Goal: Information Seeking & Learning: Find specific fact

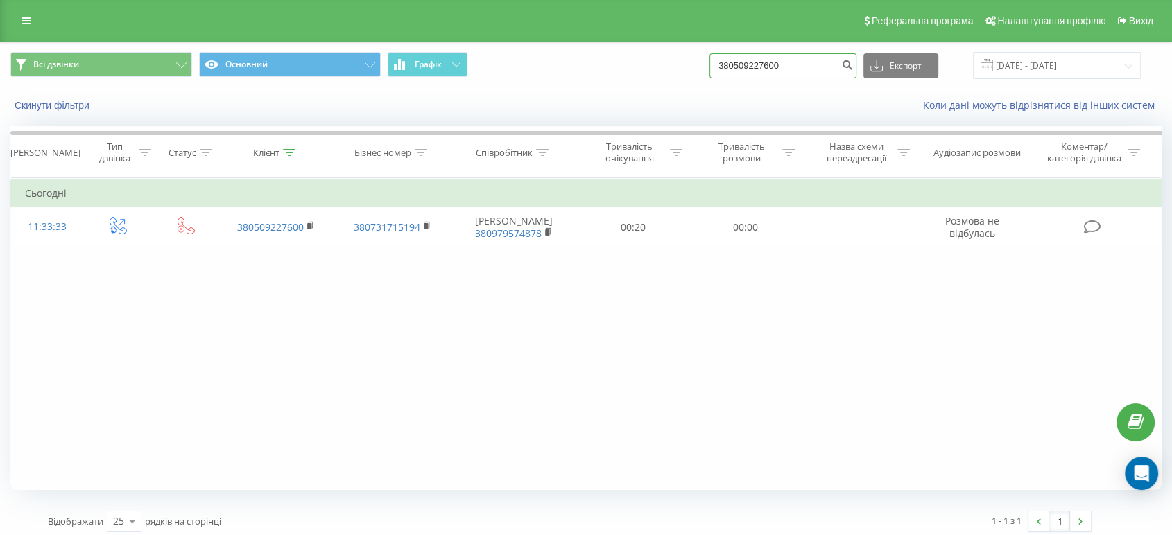
drag, startPoint x: 806, startPoint y: 64, endPoint x: 643, endPoint y: 61, distance: 162.2
click at [643, 61] on div "Всі дзвінки Основний Графік 380509227600 Експорт .csv .xls .xlsx [DATE] - [DATE]" at bounding box center [585, 65] width 1151 height 27
paste input "987173203"
type input "380987173203"
click at [853, 60] on icon "submit" at bounding box center [847, 63] width 12 height 8
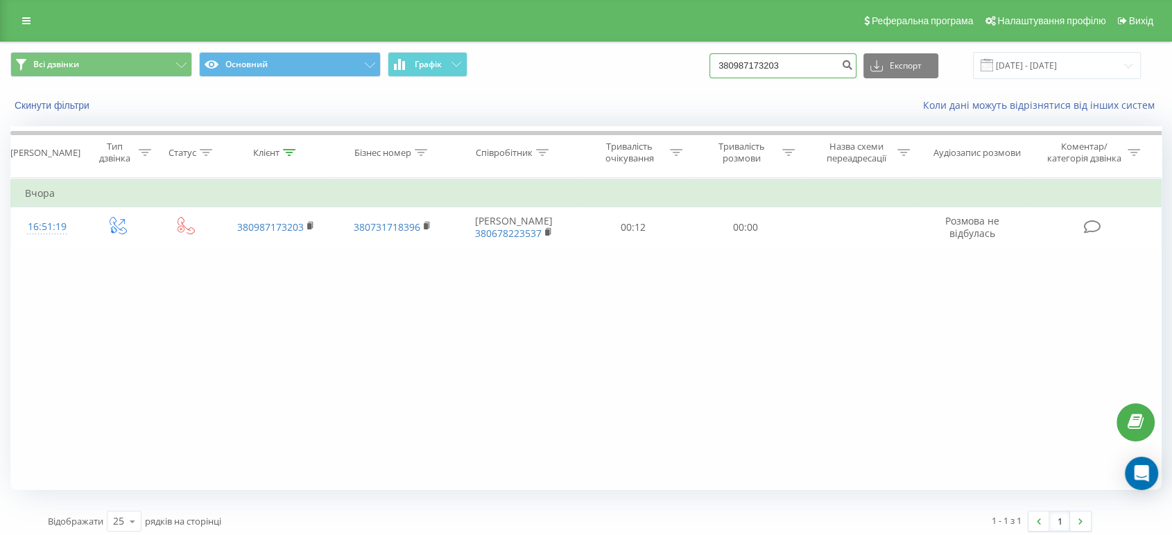
drag, startPoint x: 751, startPoint y: 61, endPoint x: 688, endPoint y: 70, distance: 64.4
click at [679, 62] on div "Всі дзвінки Основний Графік 380987173203 Експорт .csv .xls .xlsx 19.06.2025 - 1…" at bounding box center [585, 65] width 1151 height 27
paste input "69564215"
type input "380969564215"
click at [853, 65] on icon "submit" at bounding box center [847, 63] width 12 height 8
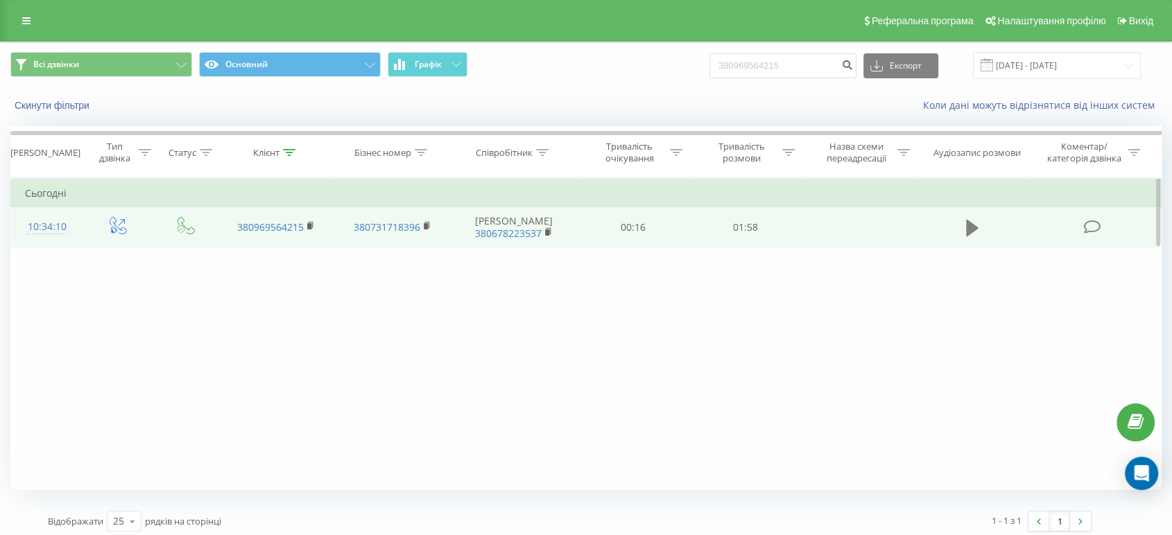
click at [967, 226] on icon at bounding box center [972, 228] width 12 height 17
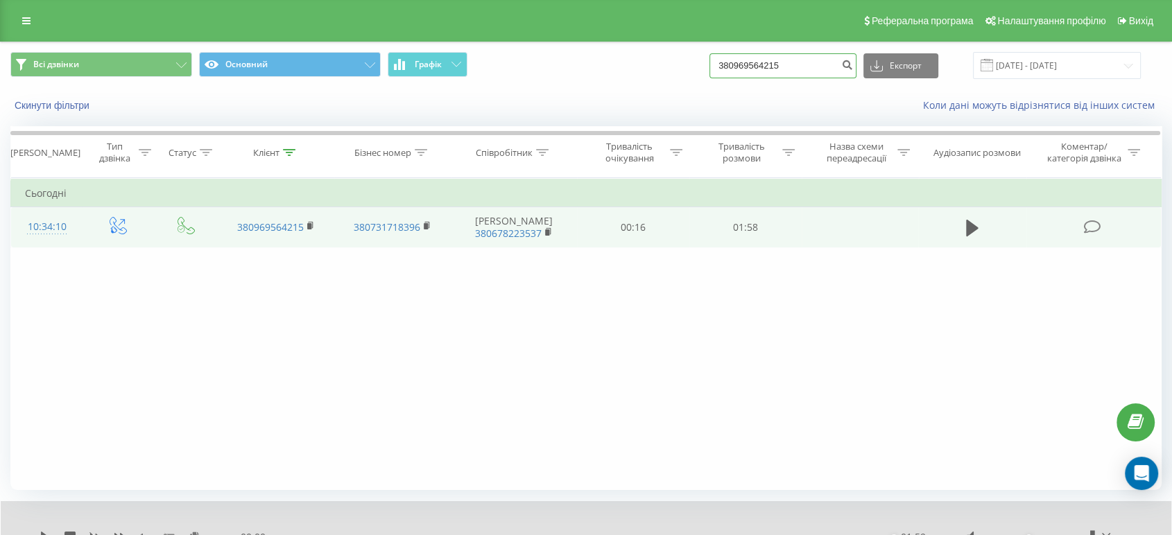
drag, startPoint x: 776, startPoint y: 67, endPoint x: 678, endPoint y: 65, distance: 98.5
click at [678, 65] on div "Всі дзвінки Основний Графік 380969564215 Експорт .csv .xls .xlsx 19.06.2025 - 1…" at bounding box center [585, 65] width 1151 height 27
paste input "509227600"
type input "380509227600"
click at [853, 62] on icon "submit" at bounding box center [847, 63] width 12 height 8
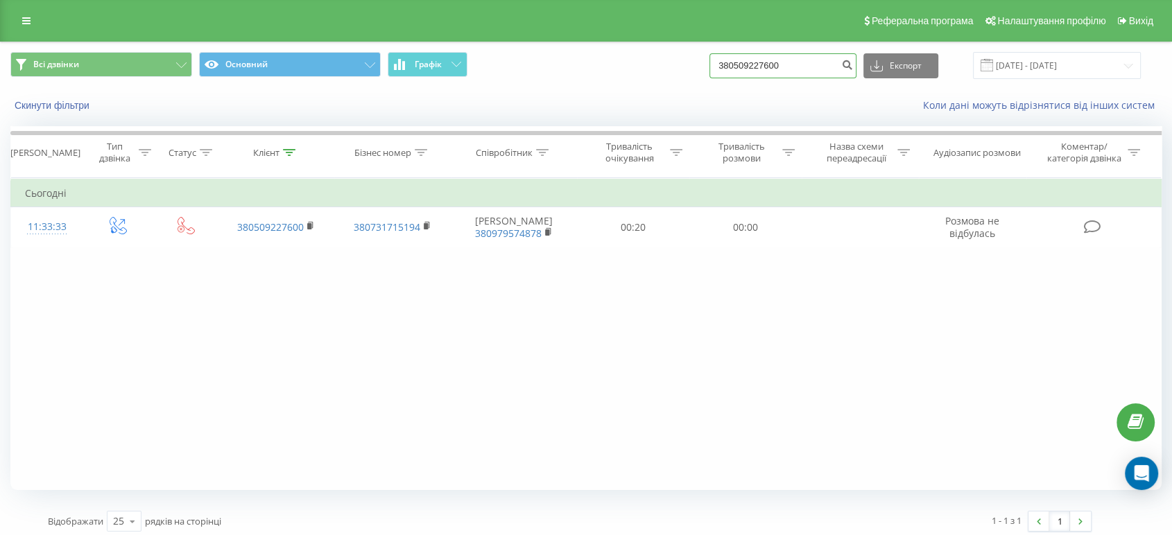
drag, startPoint x: 707, startPoint y: 60, endPoint x: 657, endPoint y: 62, distance: 50.0
click at [658, 62] on div "Всі дзвінки Основний Графік 380509227600 Експорт .csv .xls .xlsx [DATE] - [DATE]" at bounding box center [585, 65] width 1151 height 27
paste input "734363544"
type input "380734363544"
click at [853, 62] on icon "submit" at bounding box center [847, 63] width 12 height 8
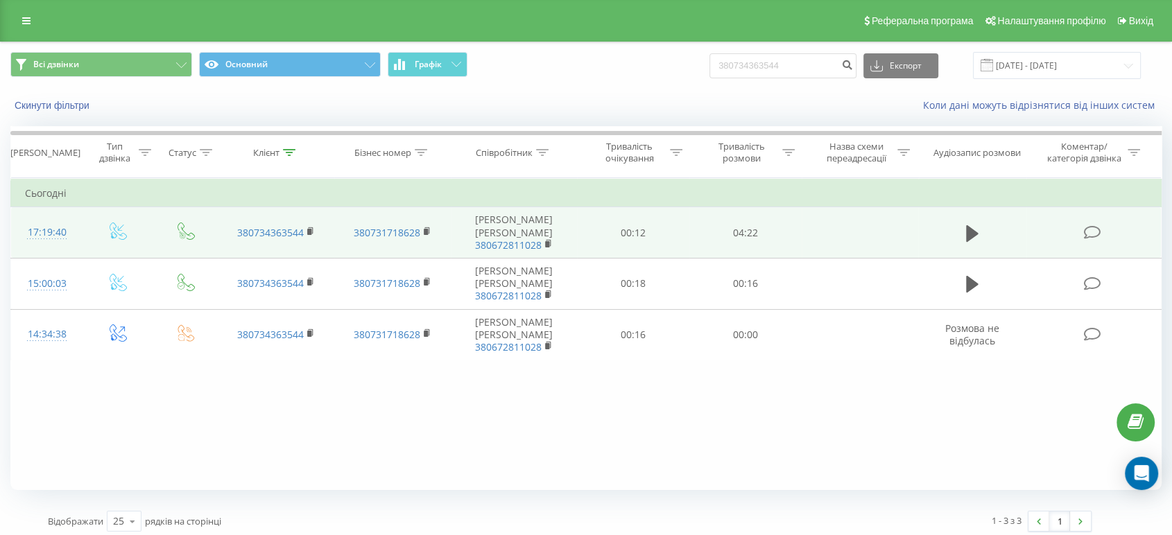
drag, startPoint x: 968, startPoint y: 223, endPoint x: 954, endPoint y: 227, distance: 14.5
click at [967, 225] on icon at bounding box center [972, 233] width 12 height 17
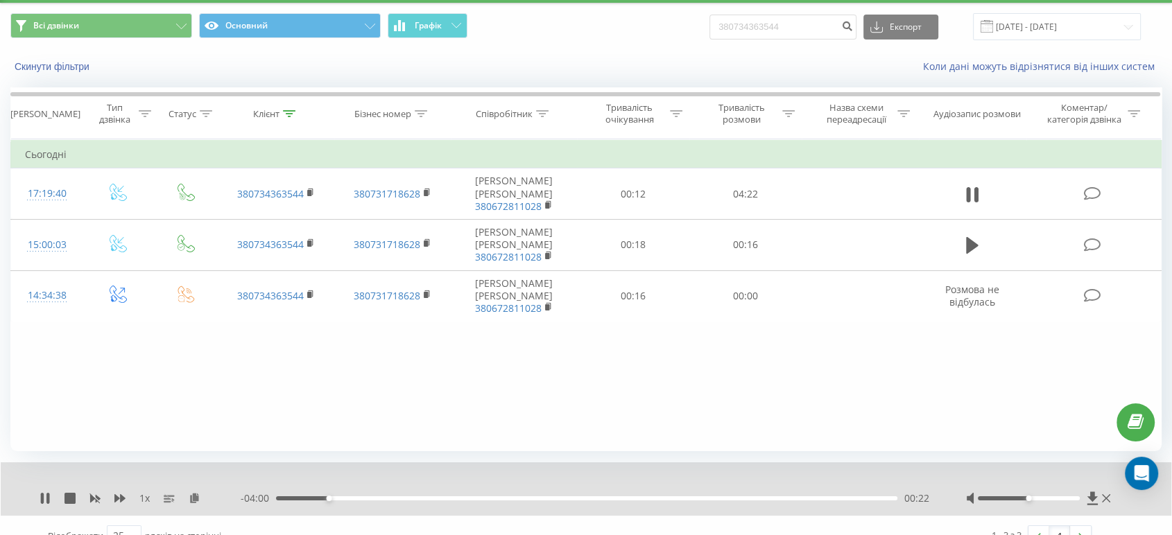
scroll to position [60, 0]
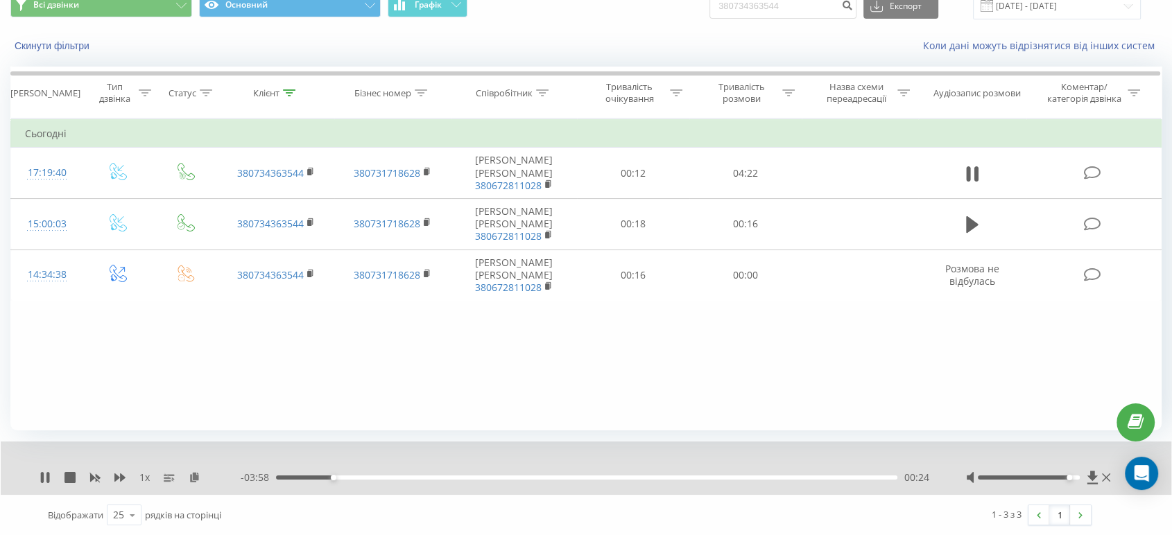
drag, startPoint x: 1029, startPoint y: 476, endPoint x: 1068, endPoint y: 477, distance: 38.8
click at [1068, 477] on div "Accessibility label" at bounding box center [1069, 478] width 6 height 6
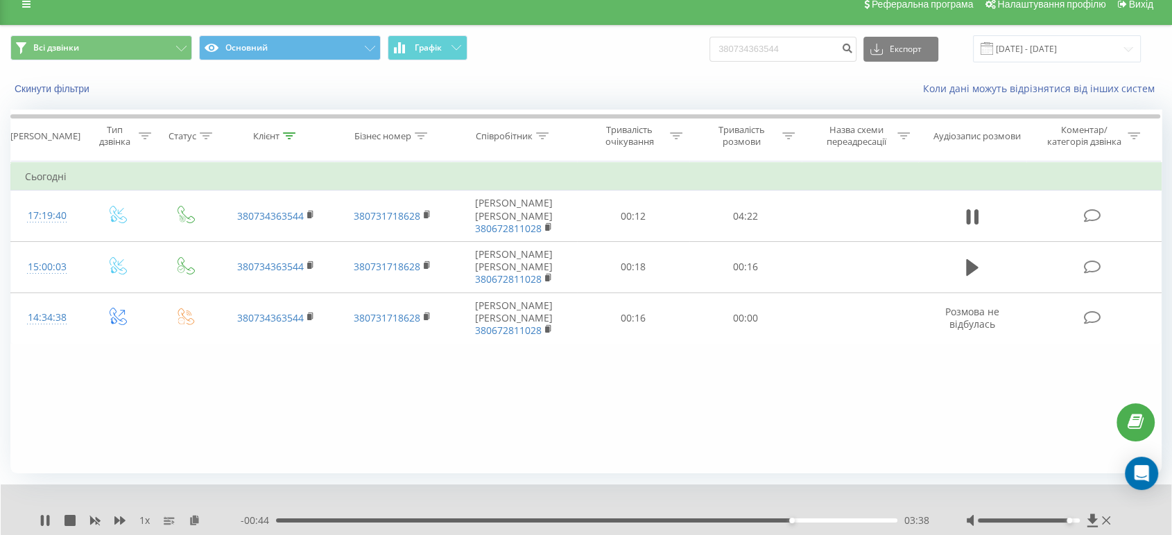
scroll to position [0, 0]
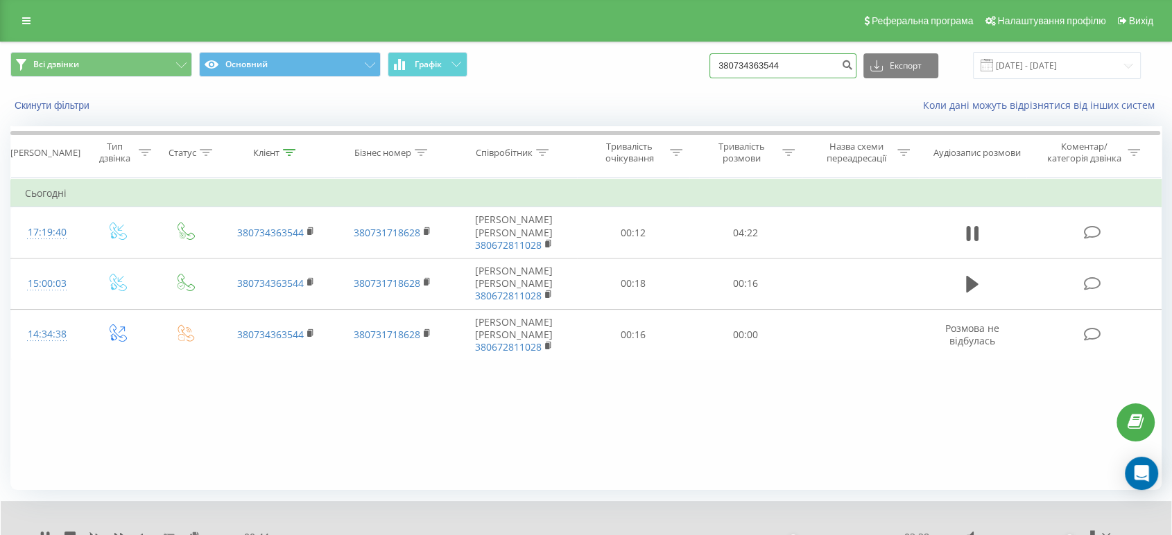
drag, startPoint x: 796, startPoint y: 64, endPoint x: 662, endPoint y: 71, distance: 133.9
click at [662, 71] on div "Всі дзвінки Основний Графік 380734363544 Експорт .csv .xls .xlsx 19.06.2025 - 1…" at bounding box center [585, 65] width 1151 height 27
paste input "963002043"
type input "380963002043"
click at [853, 63] on icon "submit" at bounding box center [847, 63] width 12 height 8
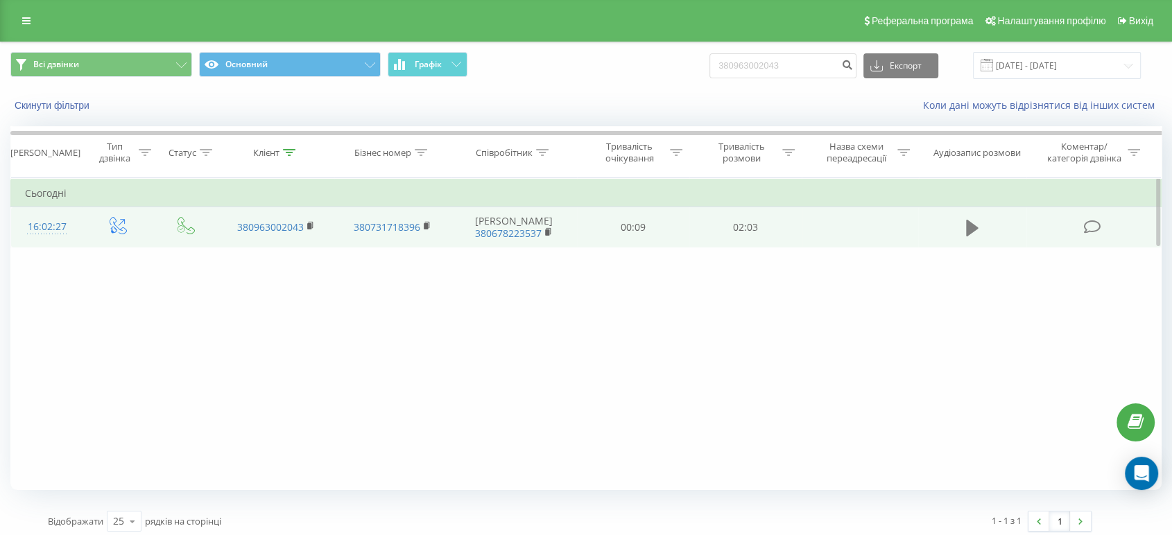
click at [973, 225] on icon at bounding box center [972, 228] width 12 height 17
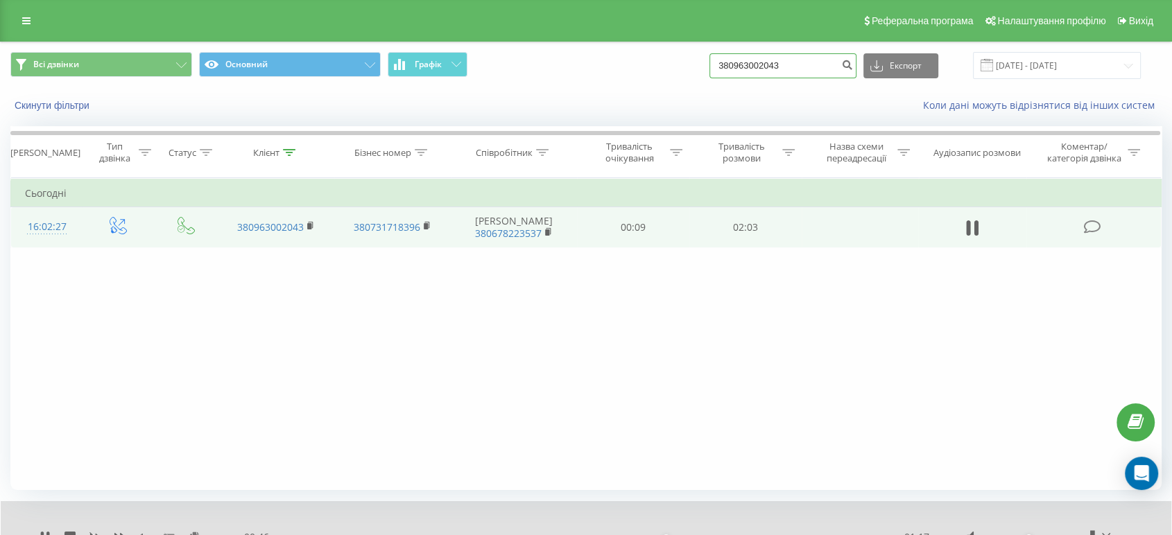
drag, startPoint x: 755, startPoint y: 64, endPoint x: 623, endPoint y: 65, distance: 132.4
click at [620, 65] on div "Всі дзвінки Основний Графік 380963002043 Експорт .csv .xls .xlsx 19.06.2025 - 1…" at bounding box center [585, 65] width 1151 height 27
paste input "72122624"
type input "380972122624"
click at [856, 62] on button "submit" at bounding box center [846, 65] width 19 height 25
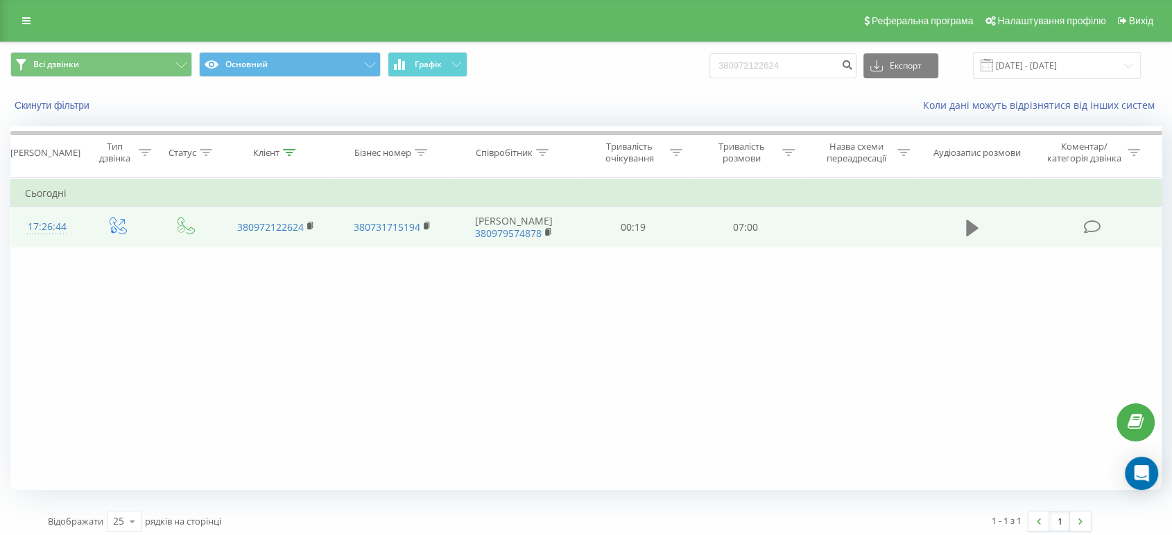
click at [967, 229] on icon at bounding box center [972, 228] width 12 height 17
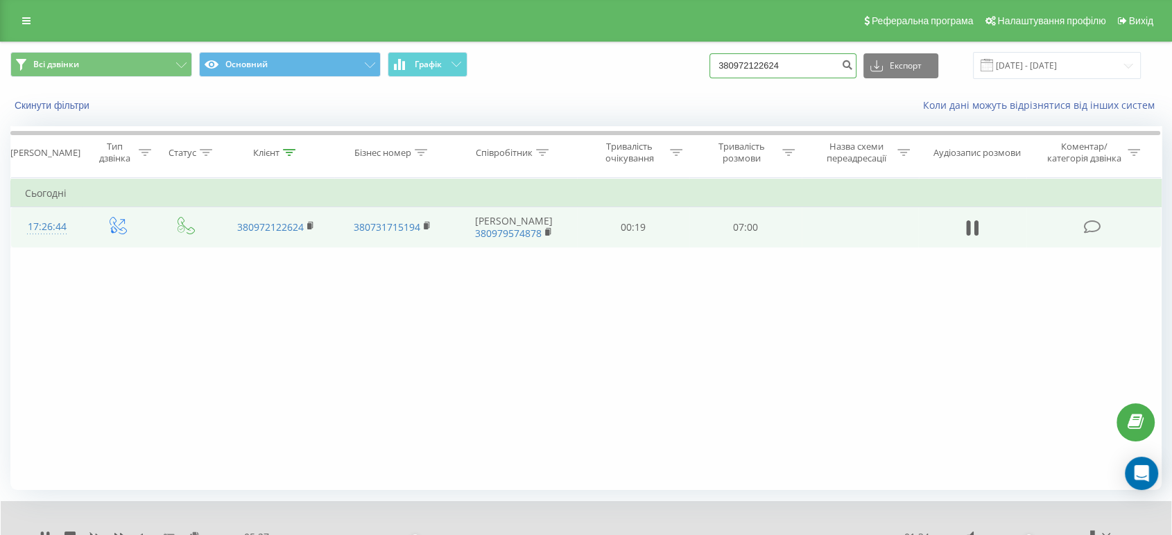
drag, startPoint x: 816, startPoint y: 65, endPoint x: 652, endPoint y: 58, distance: 164.5
click at [652, 58] on div "Всі дзвінки Основний Графік 380972122624 Експорт .csv .xls .xlsx [DATE] - [DATE]" at bounding box center [585, 65] width 1151 height 27
paste input "687722561"
type input "380687722561"
click at [853, 62] on icon "submit" at bounding box center [847, 63] width 12 height 8
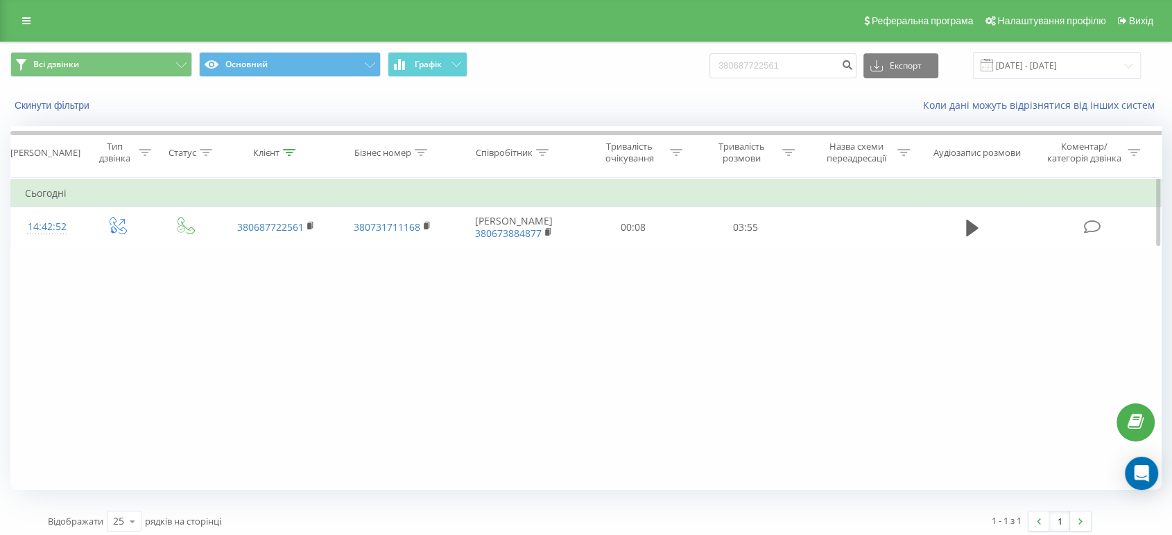
click at [505, 331] on div "Фільтрувати за умовою Дорівнює Введіть значення Скасувати OK Фільтрувати за умо…" at bounding box center [585, 334] width 1151 height 312
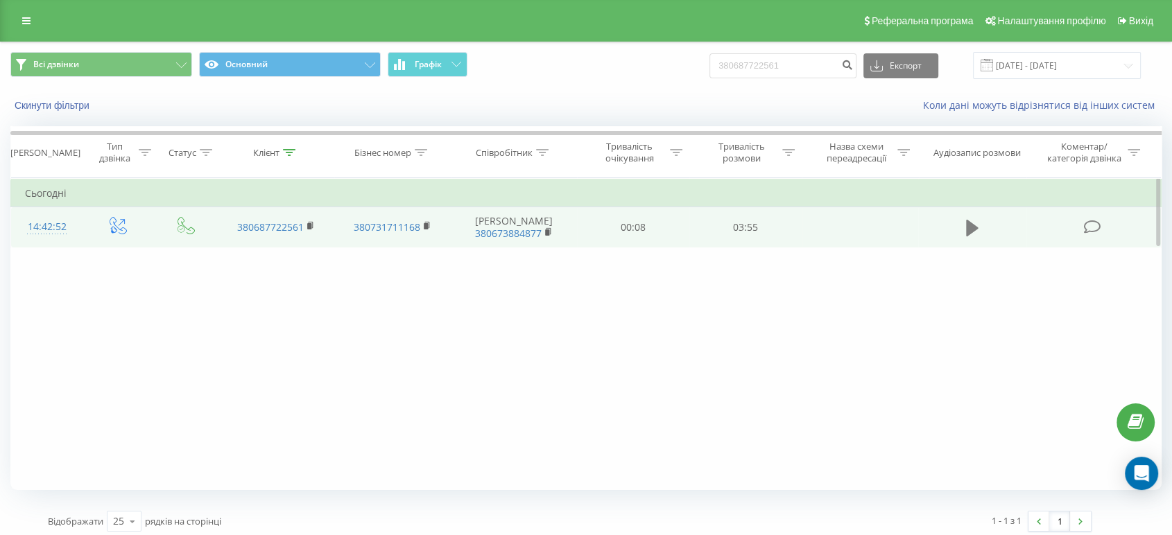
click at [968, 225] on icon at bounding box center [972, 228] width 12 height 17
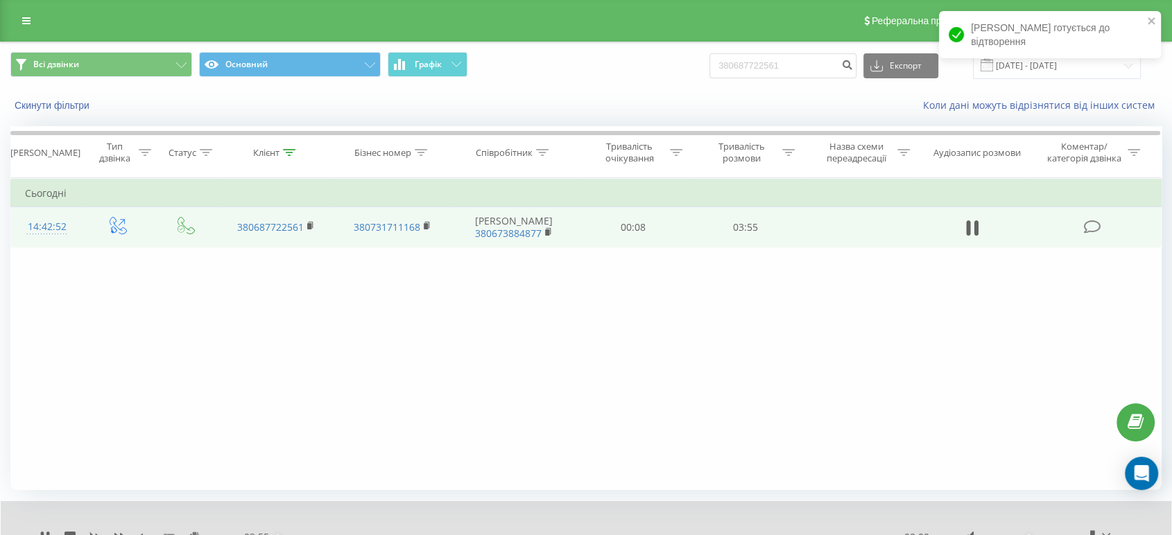
scroll to position [60, 0]
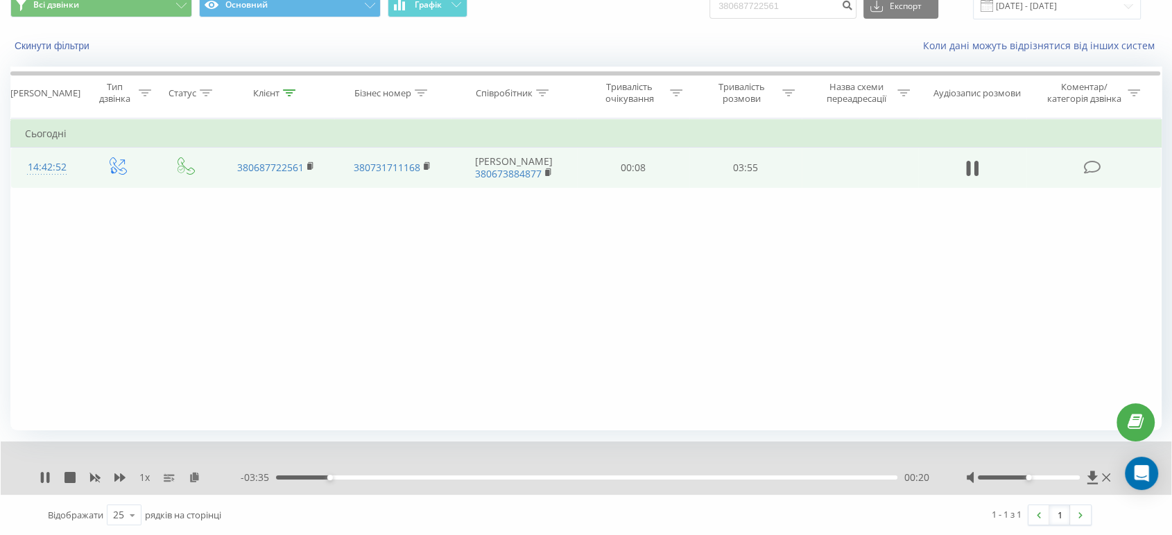
click at [471, 476] on div "00:20" at bounding box center [586, 478] width 621 height 4
click at [40, 347] on div "Фільтрувати за умовою Дорівнює Введіть значення Скасувати OK Фільтрувати за умо…" at bounding box center [585, 275] width 1151 height 312
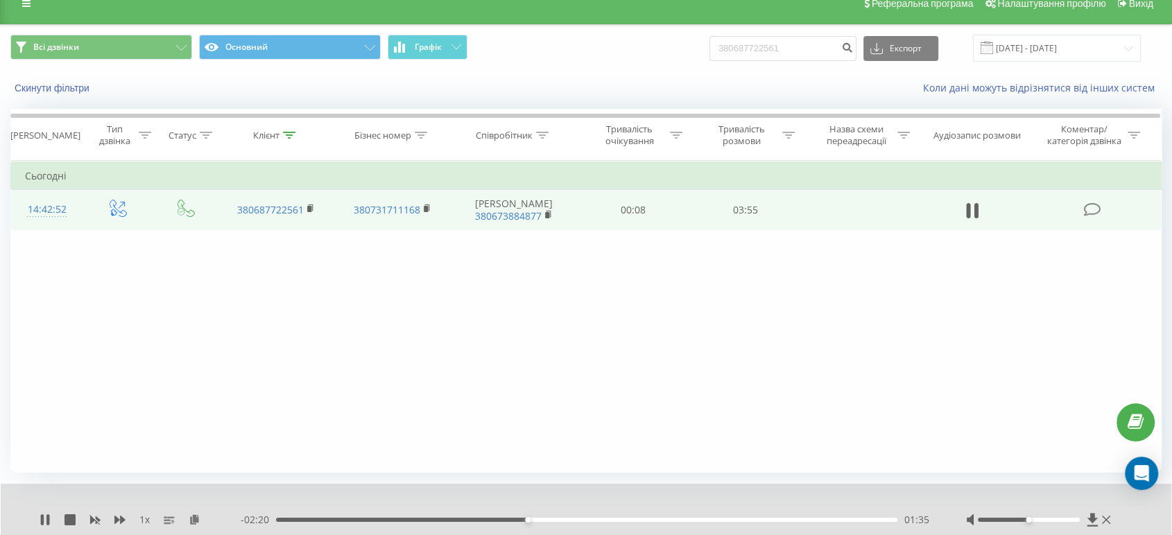
scroll to position [0, 0]
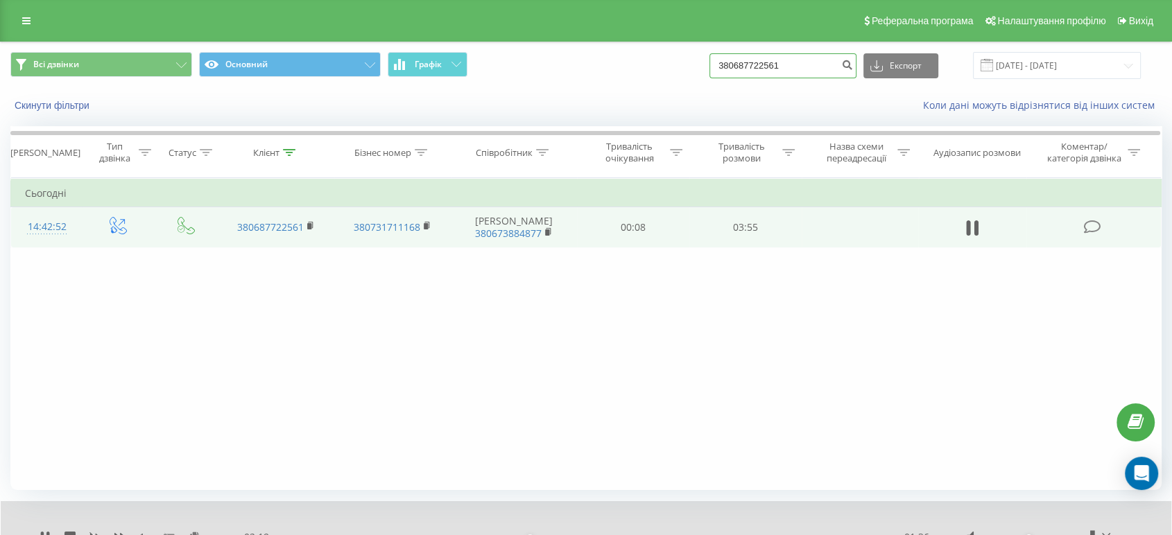
drag, startPoint x: 803, startPoint y: 66, endPoint x: 662, endPoint y: 62, distance: 141.5
click at [662, 62] on div "Всі дзвінки Основний Графік 380687722561 Експорт .csv .xls .xlsx 19.06.2025 - 1…" at bounding box center [585, 65] width 1151 height 27
paste input "969564215"
type input "380969564215"
click at [853, 59] on icon "submit" at bounding box center [847, 63] width 12 height 8
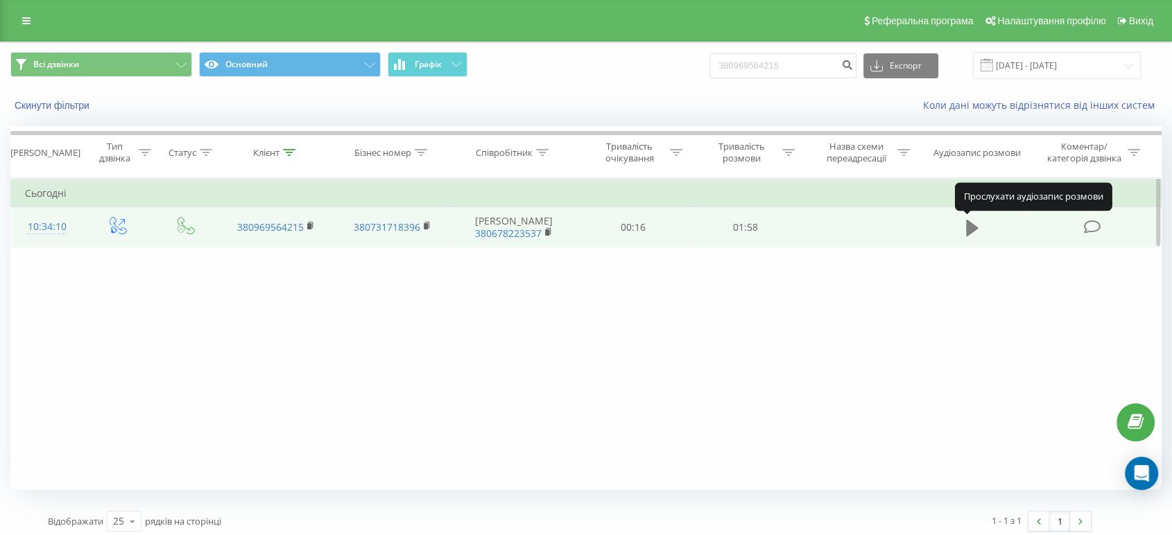
click at [971, 228] on icon at bounding box center [972, 228] width 12 height 17
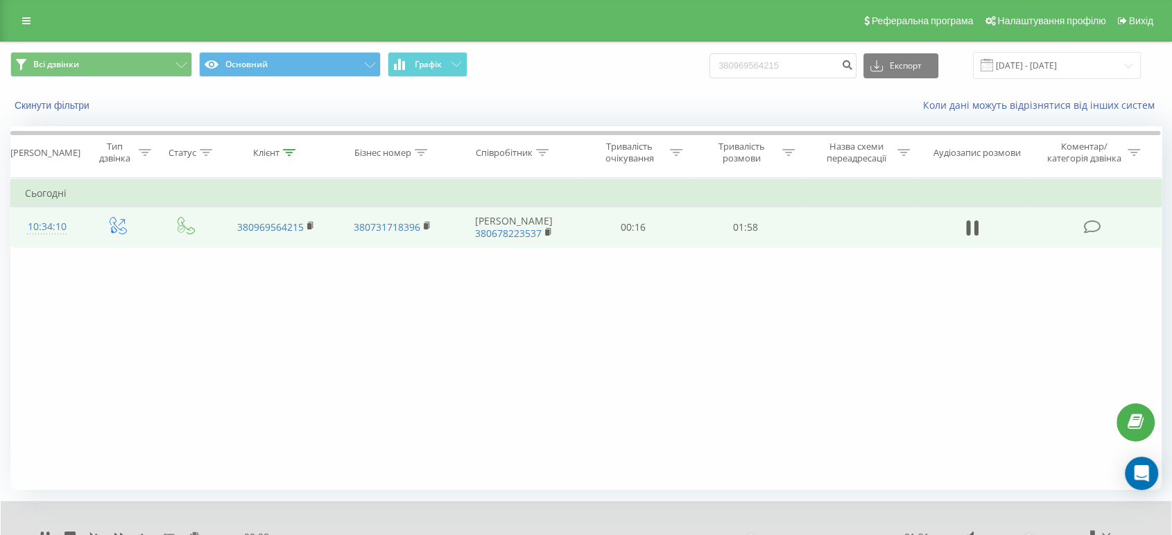
click at [559, 335] on div "Фільтрувати за умовою Дорівнює Введіть значення Скасувати OK Фільтрувати за умо…" at bounding box center [585, 334] width 1151 height 312
click at [618, 400] on div "Фільтрувати за умовою Дорівнює Введіть значення Скасувати OK Фільтрувати за умо…" at bounding box center [585, 334] width 1151 height 312
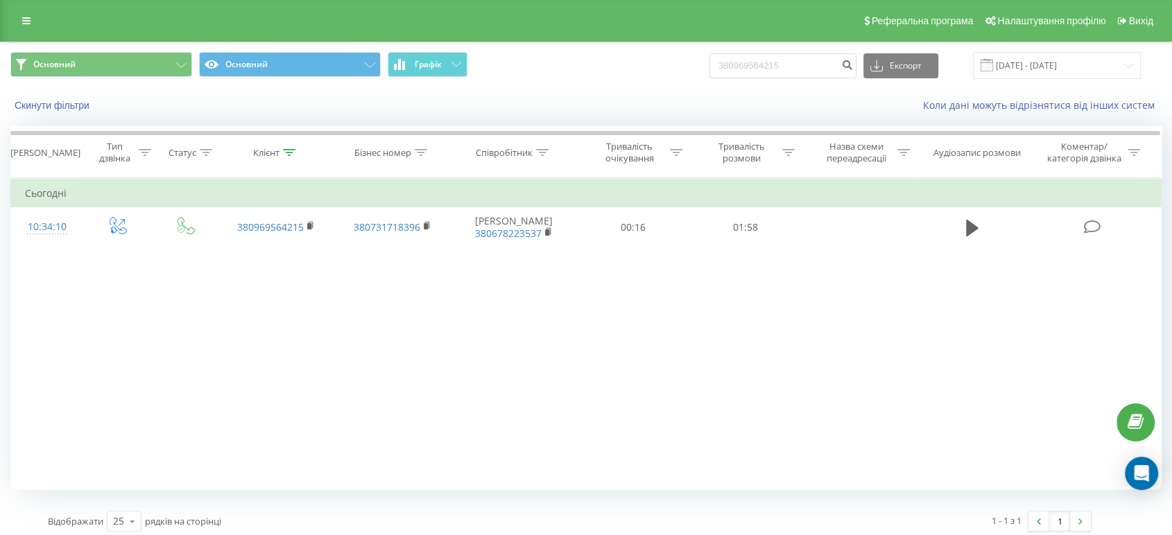
click at [101, 419] on div "Фільтрувати за умовою Дорівнює Введіть значення Скасувати OK Фільтрувати за умо…" at bounding box center [585, 334] width 1151 height 312
drag, startPoint x: 769, startPoint y: 60, endPoint x: 668, endPoint y: 63, distance: 101.3
click at [675, 62] on div "Основний Основний Графік 380969564215 Експорт .csv .xls .xlsx 19.06.2025 - 19.0…" at bounding box center [585, 65] width 1151 height 27
paste input "0637131532"
click at [716, 365] on div "Фільтрувати за умовою Дорівнює Введіть значення Скасувати OK Фільтрувати за умо…" at bounding box center [585, 334] width 1151 height 312
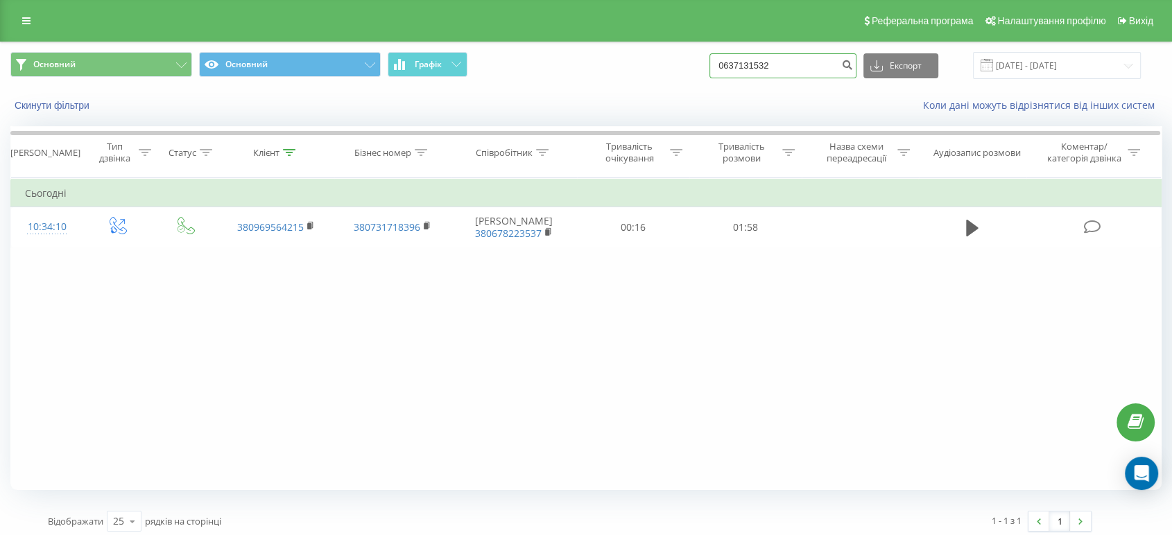
drag, startPoint x: 762, startPoint y: 66, endPoint x: 675, endPoint y: 71, distance: 87.5
click at [677, 70] on div "Основний Основний Графік 0637131532 Експорт .csv .xls .xlsx 19.06.2025 - 19.09.…" at bounding box center [585, 65] width 1151 height 27
paste input "380989192674"
type input "380989192674"
click at [853, 61] on icon "submit" at bounding box center [847, 63] width 12 height 8
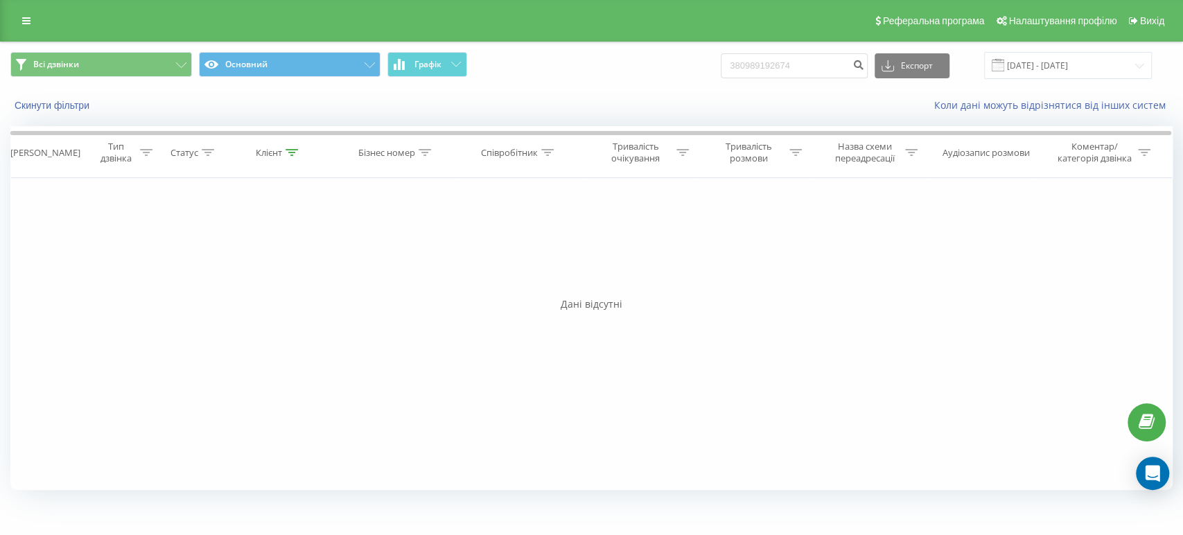
drag, startPoint x: 80, startPoint y: 328, endPoint x: 241, endPoint y: 287, distance: 165.3
click at [87, 328] on div "Фільтрувати за умовою Дорівнює Введіть значення Скасувати OK Фільтрувати за умо…" at bounding box center [591, 334] width 1163 height 312
drag, startPoint x: 822, startPoint y: 64, endPoint x: 708, endPoint y: 64, distance: 114.4
click at [708, 64] on div "Всі дзвінки Основний Графік 380989192674 Експорт .csv .xls .xlsx 19.06.2025 - 1…" at bounding box center [591, 65] width 1163 height 27
paste input
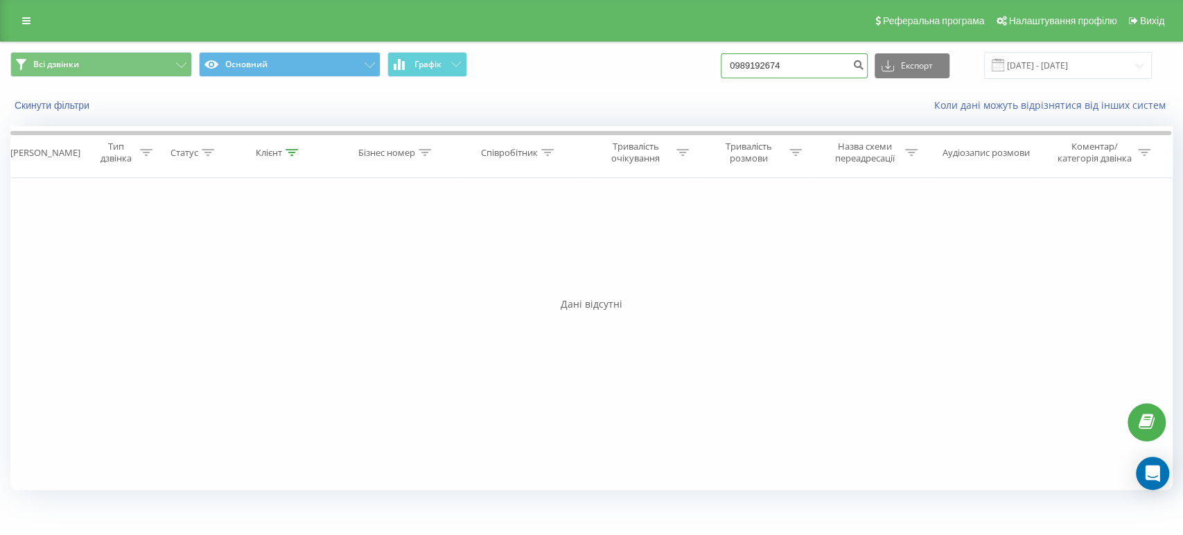
click at [747, 62] on input "0989192674" at bounding box center [794, 65] width 147 height 25
type input "380989192674"
click at [864, 61] on icon "submit" at bounding box center [859, 63] width 12 height 8
click at [224, 379] on div "Фільтрувати за умовою Дорівнює Введіть значення Скасувати OK Фільтрувати за умо…" at bounding box center [591, 334] width 1163 height 312
drag, startPoint x: 815, startPoint y: 64, endPoint x: 732, endPoint y: 64, distance: 83.2
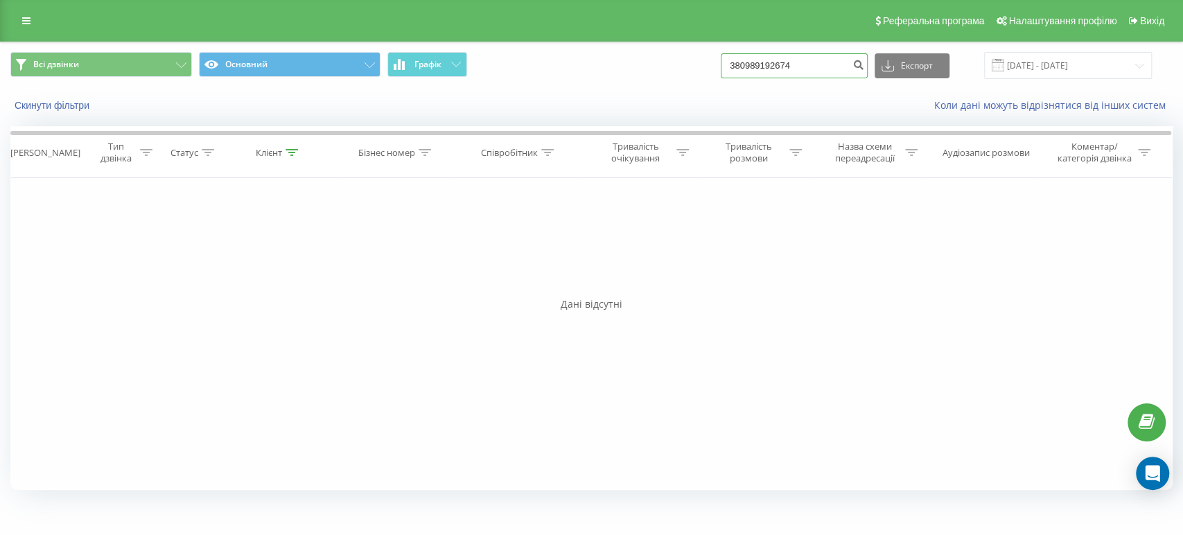
click at [732, 64] on div "Всі дзвінки Основний Графік 380989192674 Експорт .csv .xls .xlsx [DATE] - [DATE]" at bounding box center [591, 65] width 1163 height 27
paste input "0637131532"
click at [749, 64] on input "0637131532" at bounding box center [794, 65] width 147 height 25
type input "380637131532"
click at [864, 63] on button "submit" at bounding box center [858, 65] width 19 height 25
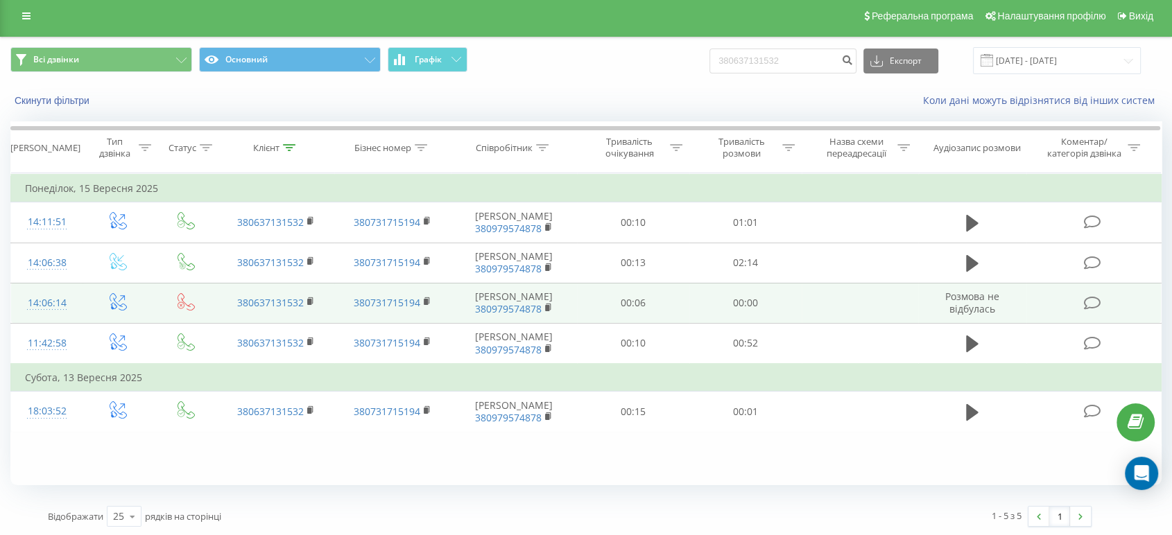
scroll to position [6, 0]
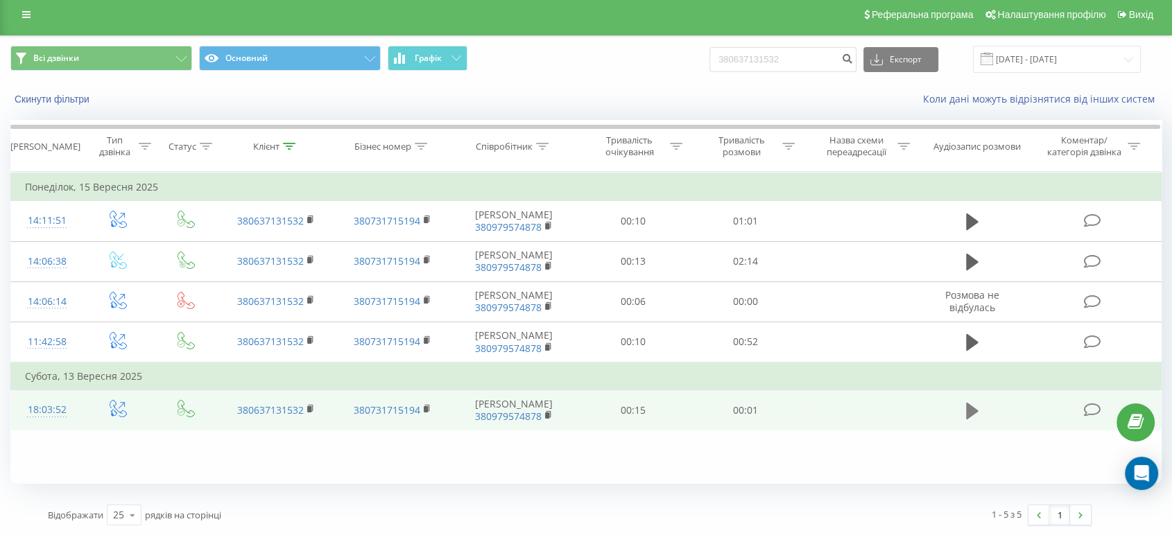
click at [971, 419] on icon at bounding box center [972, 411] width 12 height 17
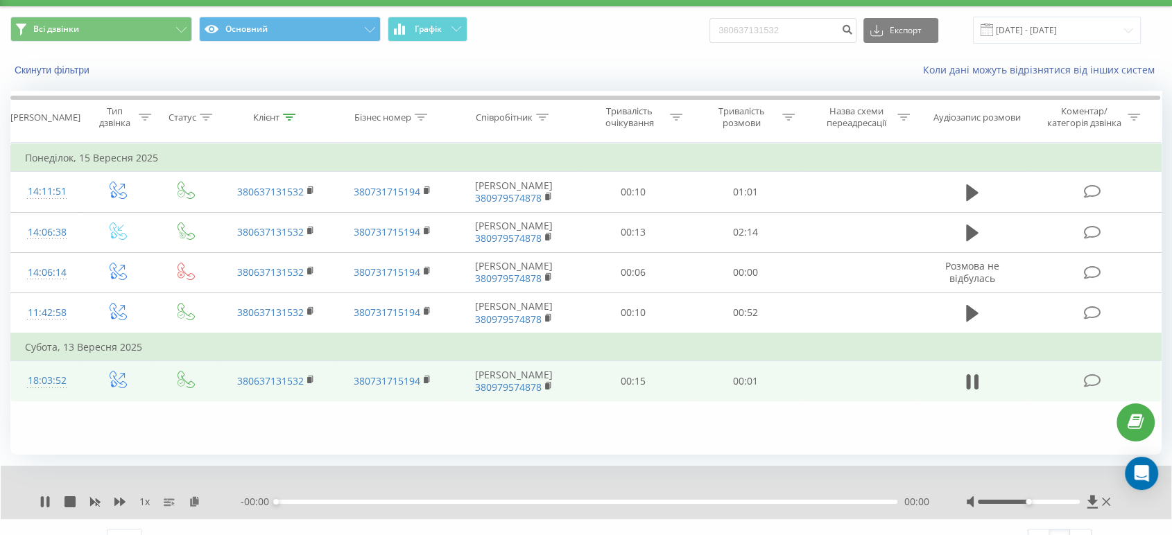
scroll to position [60, 0]
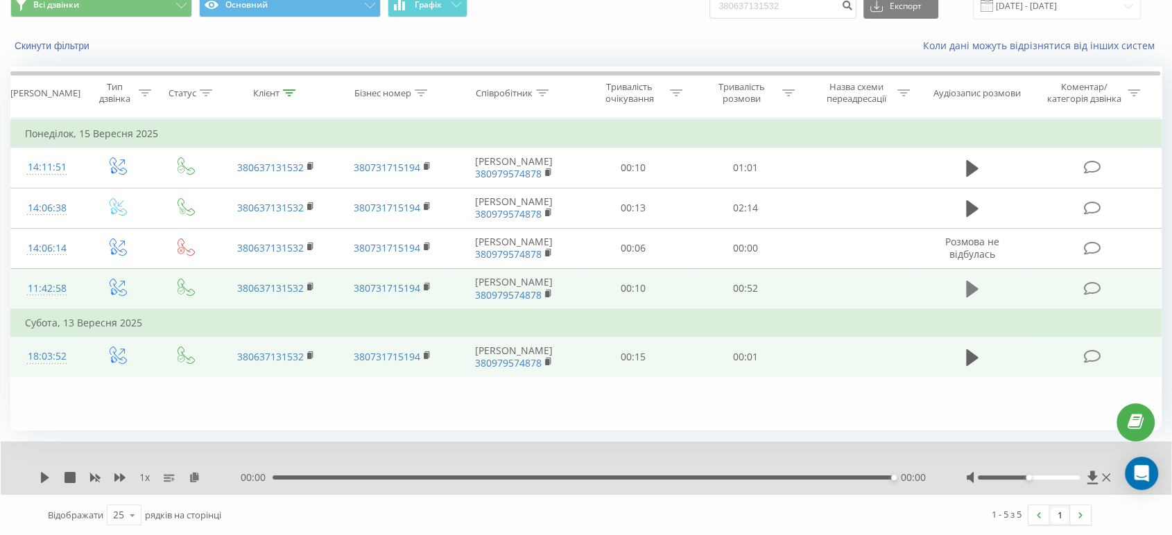
click at [970, 297] on icon at bounding box center [972, 289] width 12 height 17
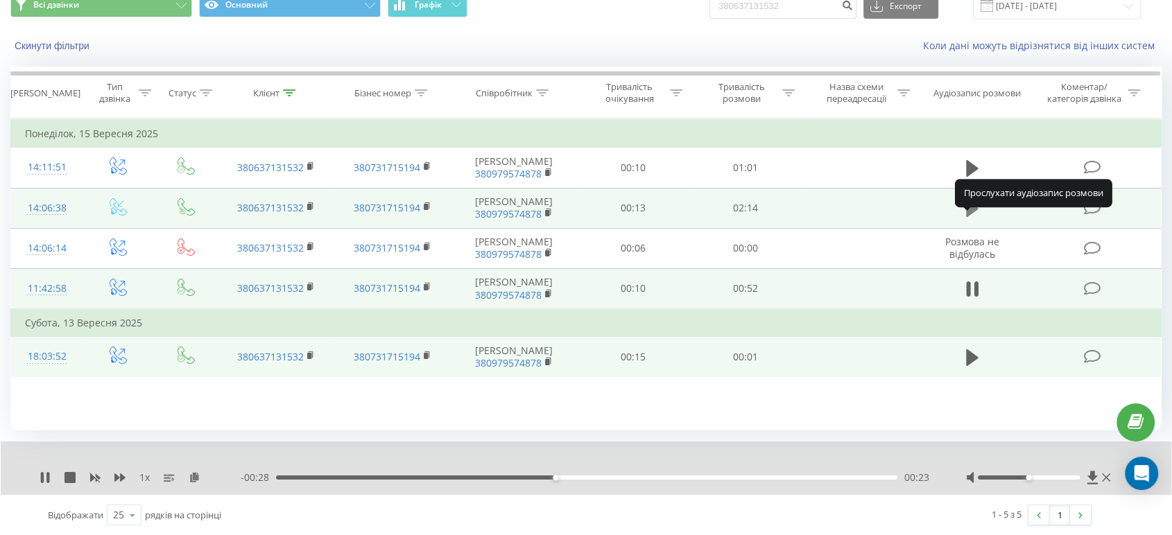
click at [968, 217] on icon at bounding box center [972, 208] width 12 height 17
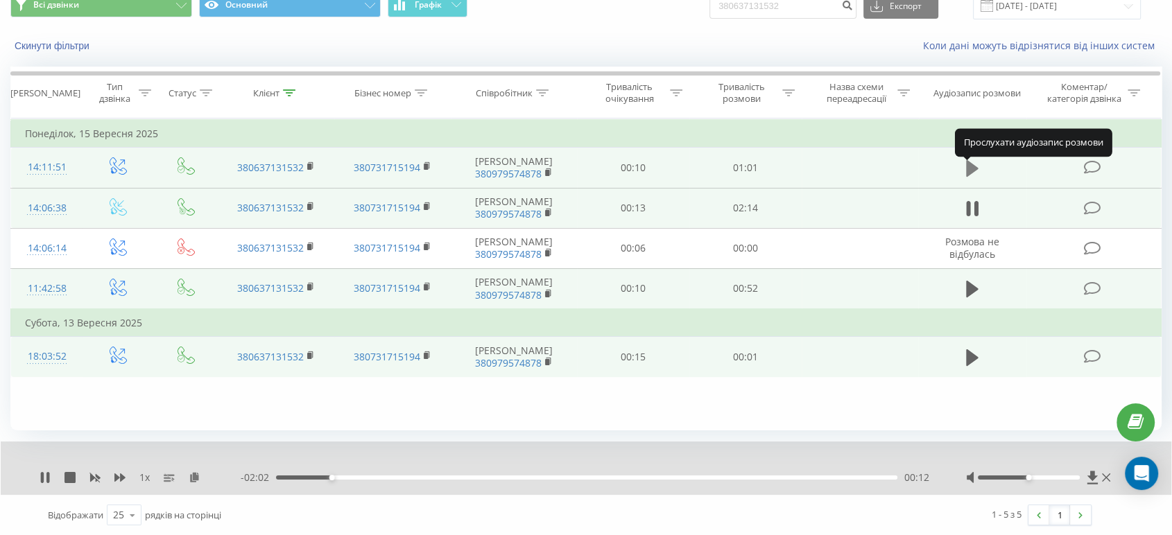
click at [971, 169] on icon at bounding box center [972, 168] width 12 height 17
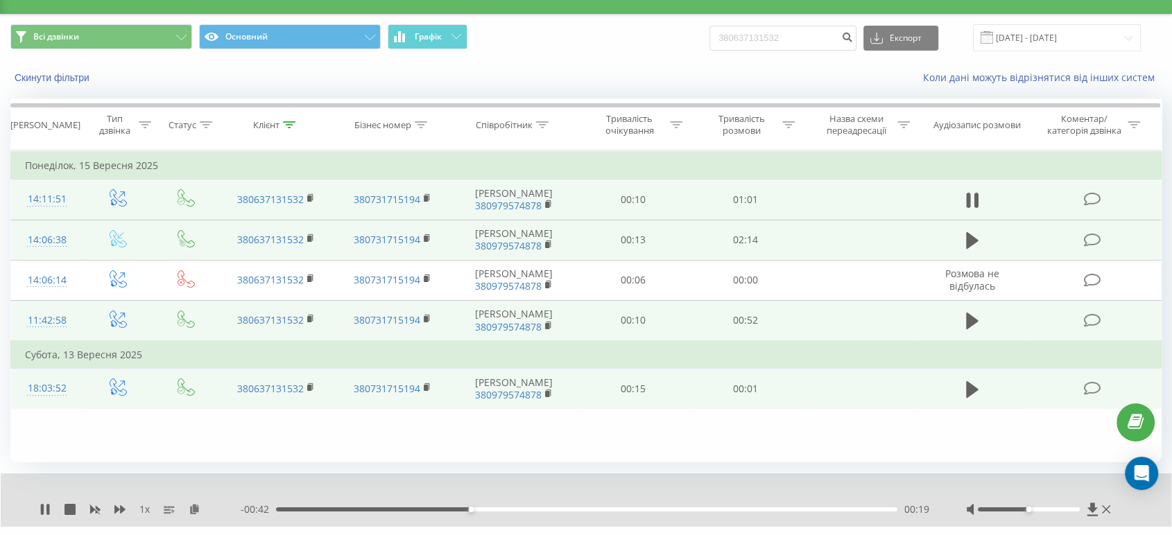
scroll to position [0, 0]
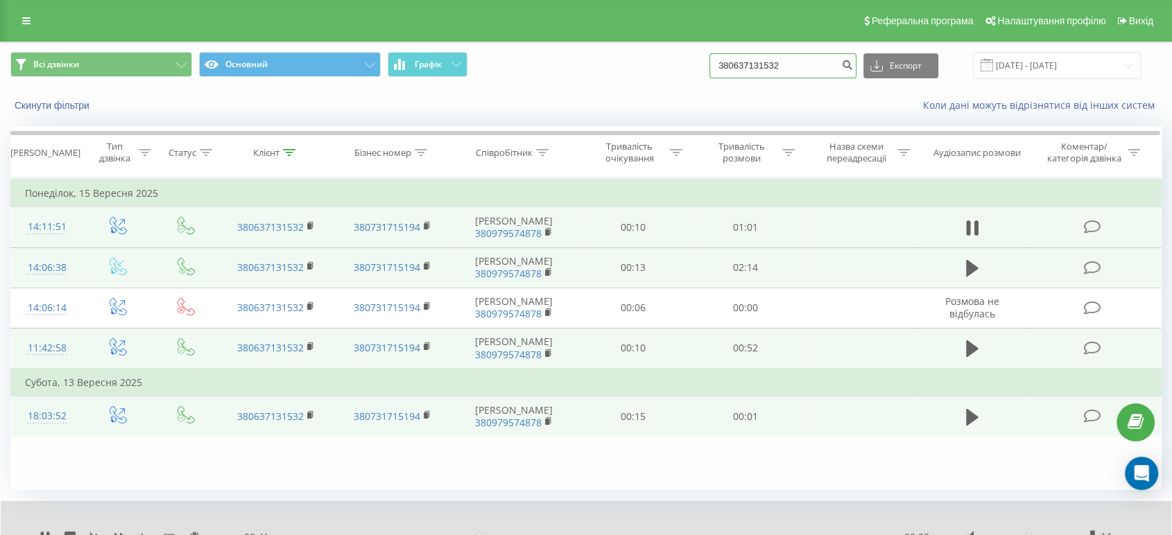
drag, startPoint x: 806, startPoint y: 64, endPoint x: 699, endPoint y: 64, distance: 106.8
click at [699, 64] on div "Всі дзвінки Основний Графік 380637131532 Експорт .csv .xls .xlsx 19.06.2025 - 1…" at bounding box center [585, 65] width 1151 height 27
paste input "989192674"
type input "380989192674"
click at [853, 62] on icon "submit" at bounding box center [847, 63] width 12 height 8
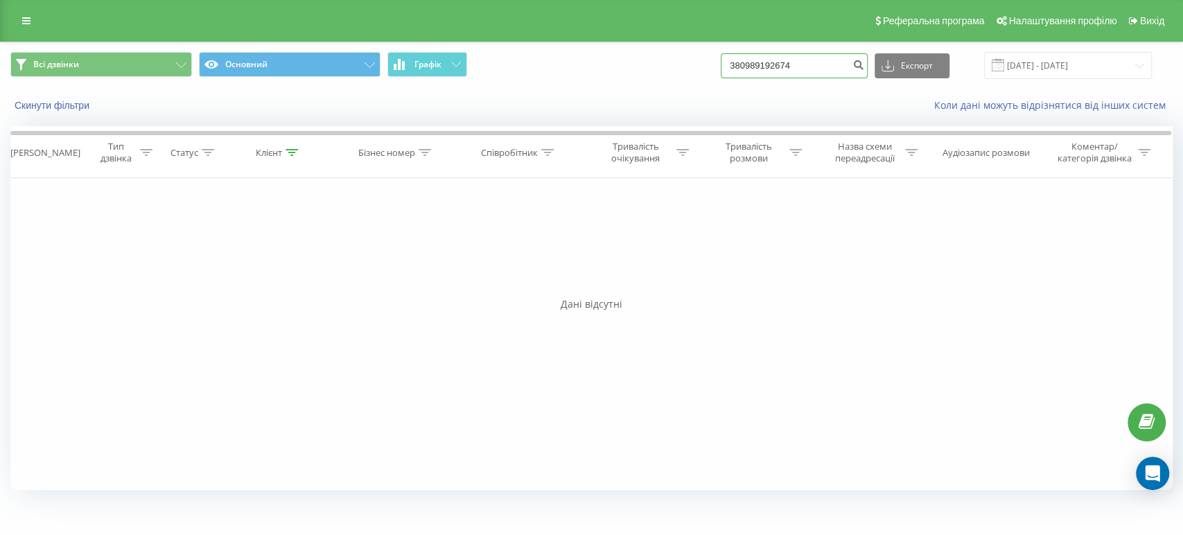
drag, startPoint x: 833, startPoint y: 70, endPoint x: 824, endPoint y: 63, distance: 11.9
click at [832, 70] on input "380989192674" at bounding box center [794, 65] width 147 height 25
click at [864, 63] on icon "submit" at bounding box center [859, 63] width 12 height 8
click at [1059, 268] on div "Фільтрувати за умовою Дорівнює Введіть значення Скасувати OK Фільтрувати за умо…" at bounding box center [591, 334] width 1163 height 312
drag, startPoint x: 819, startPoint y: 62, endPoint x: 710, endPoint y: 67, distance: 108.9
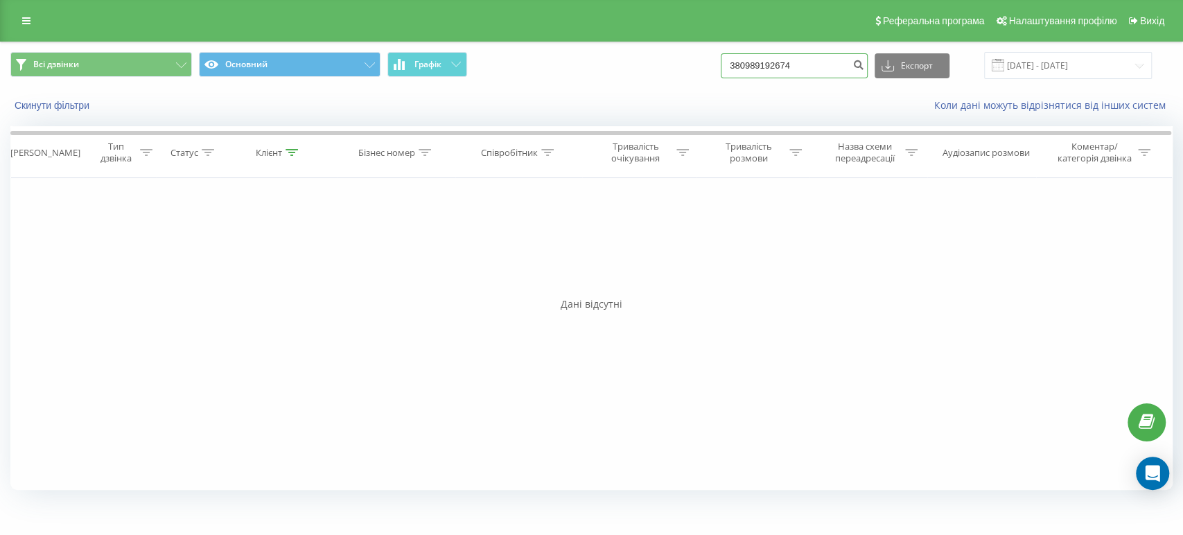
click at [710, 67] on div "Всі дзвінки Основний Графік 380989192674 Експорт .csv .xls .xlsx [DATE] - [DATE]" at bounding box center [591, 65] width 1163 height 27
paste input "0637131532"
click at [747, 62] on input "0637131532" at bounding box center [794, 65] width 147 height 25
type input "380637131532"
click at [864, 64] on icon "submit" at bounding box center [859, 63] width 12 height 8
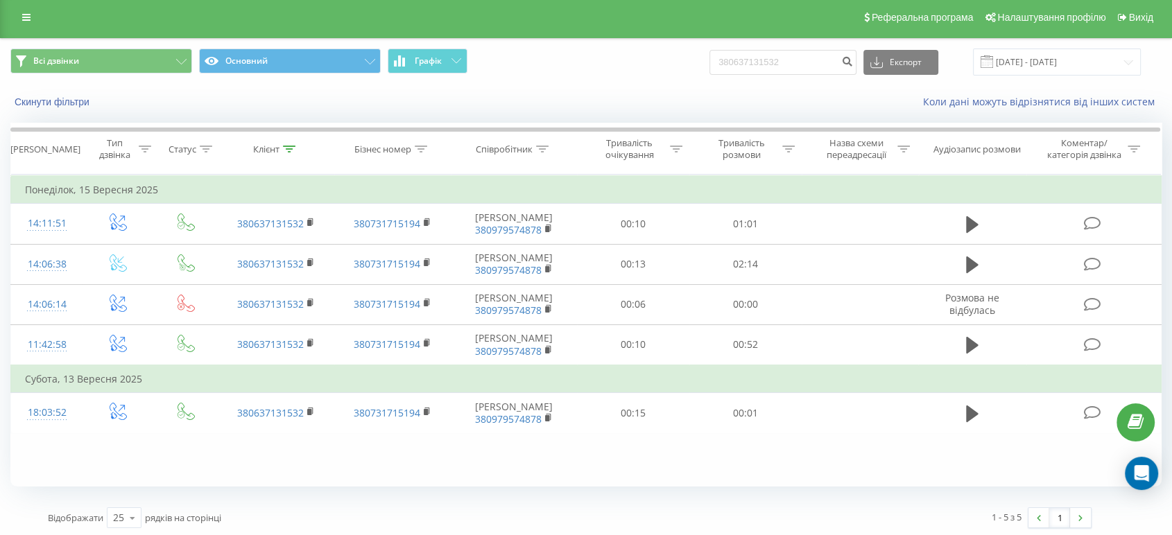
scroll to position [6, 0]
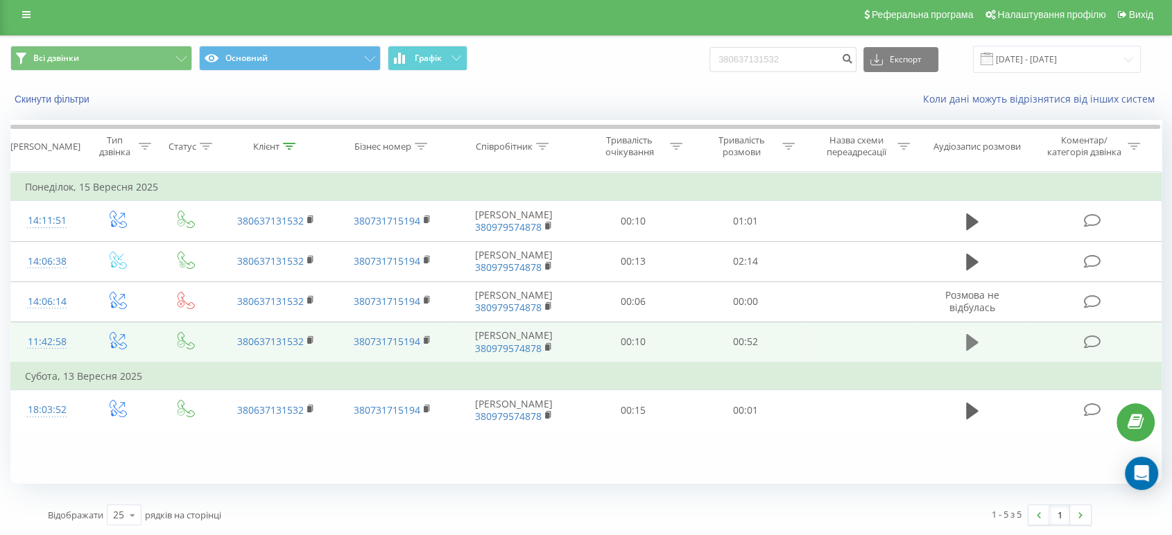
click at [971, 352] on icon at bounding box center [972, 342] width 12 height 19
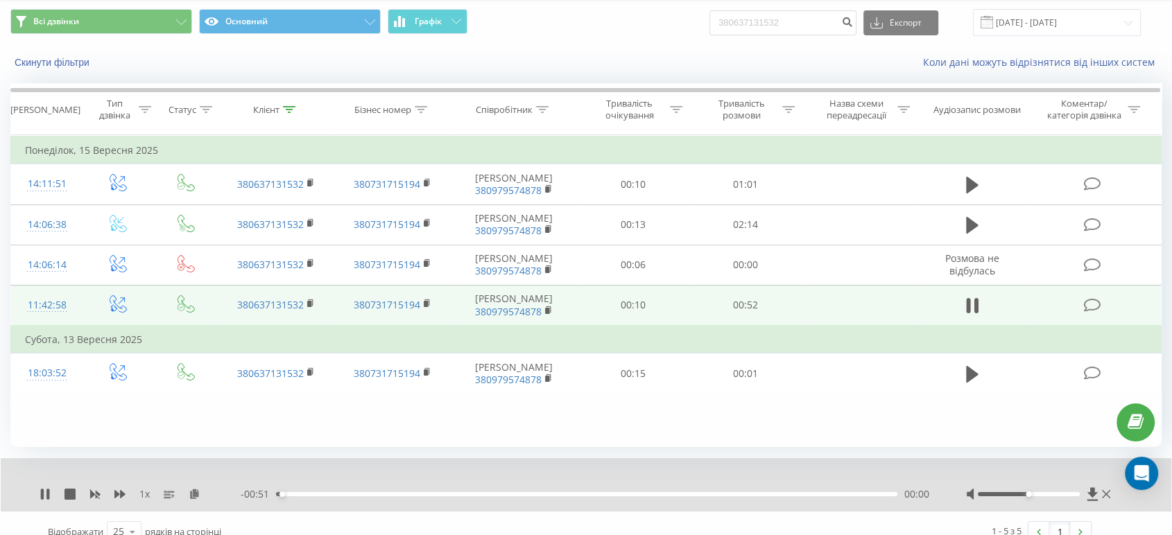
scroll to position [60, 0]
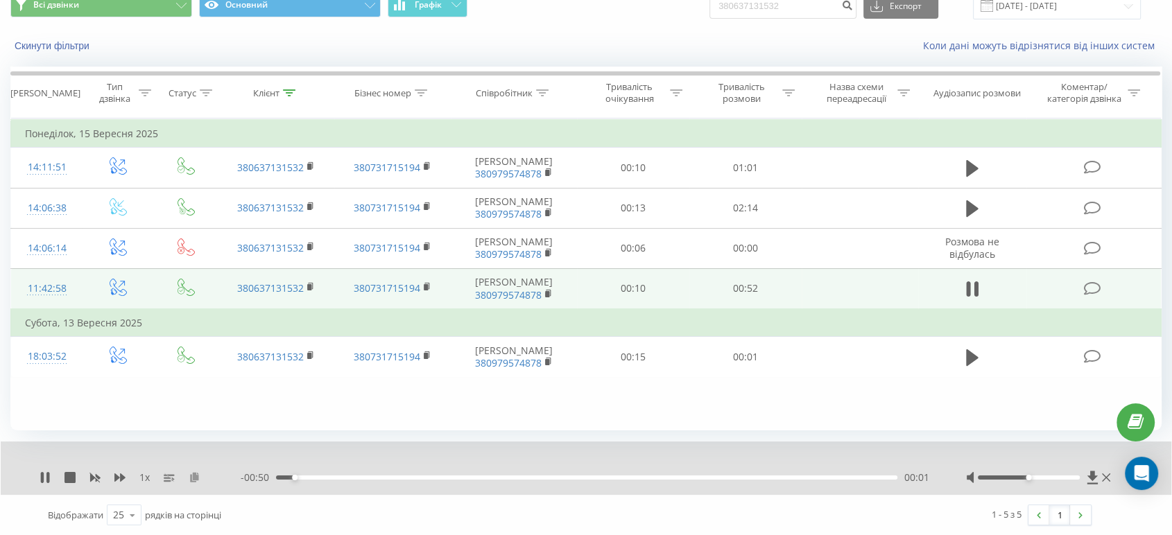
click at [189, 476] on icon at bounding box center [195, 477] width 12 height 10
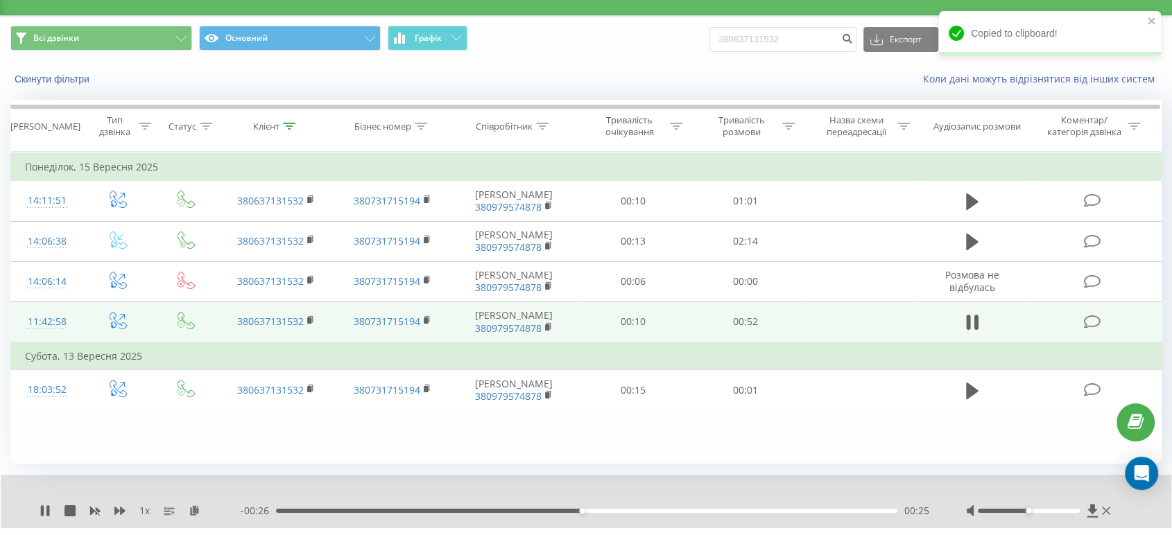
scroll to position [0, 0]
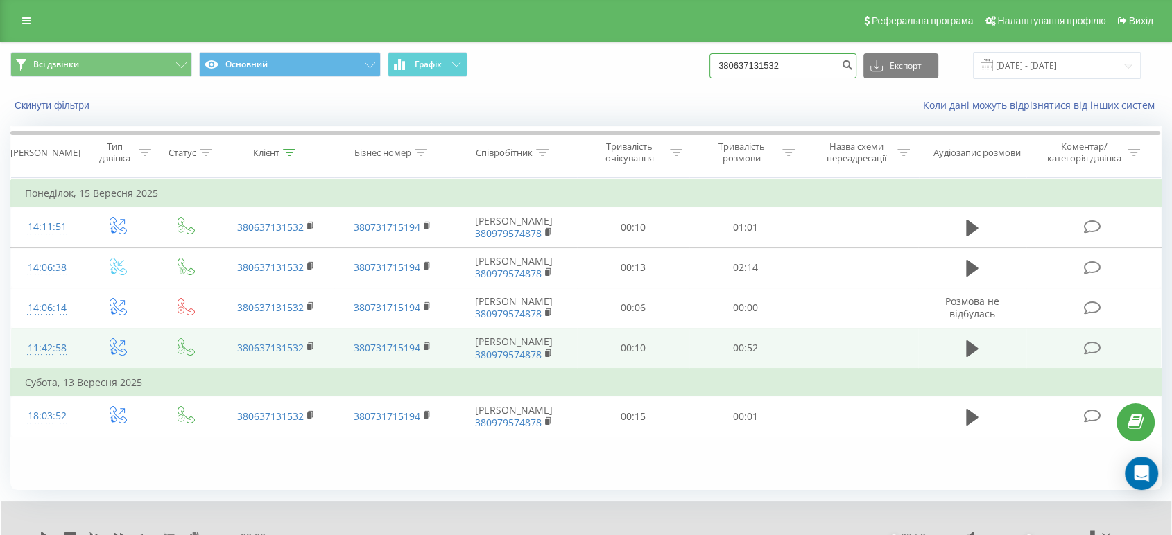
drag, startPoint x: 795, startPoint y: 65, endPoint x: 695, endPoint y: 66, distance: 100.5
click at [683, 65] on div "Всі дзвінки Основний Графік 380637131532 Експорт .csv .xls .xlsx 19.06.2025 - 1…" at bounding box center [585, 65] width 1151 height 27
paste input "0967424199"
click at [738, 65] on input "0967424199" at bounding box center [782, 65] width 147 height 25
click at [742, 63] on input "0967424199" at bounding box center [782, 65] width 147 height 25
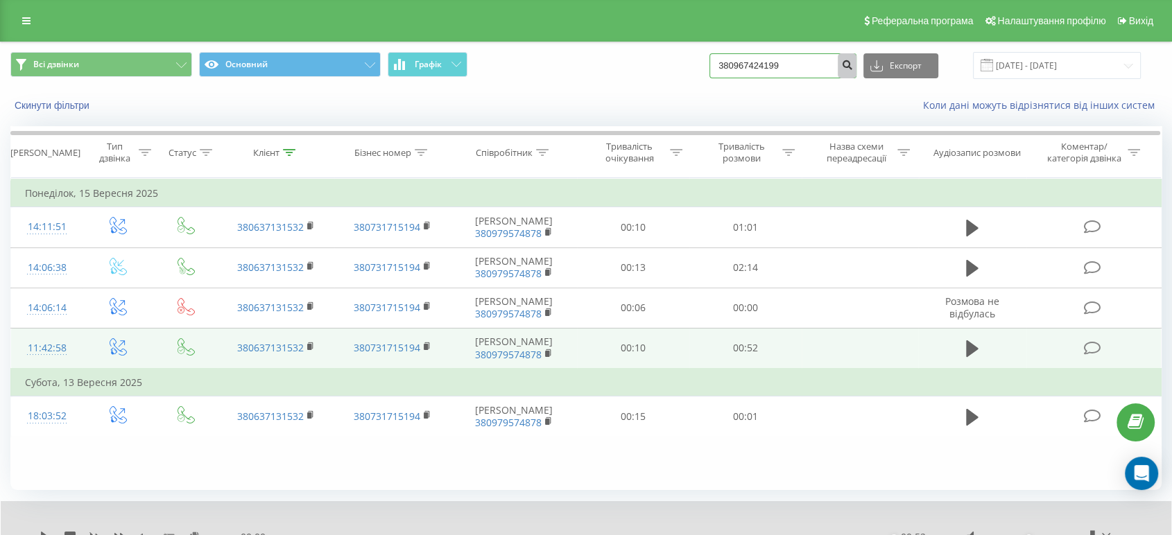
type input "380967424199"
click at [853, 62] on icon "submit" at bounding box center [847, 63] width 12 height 8
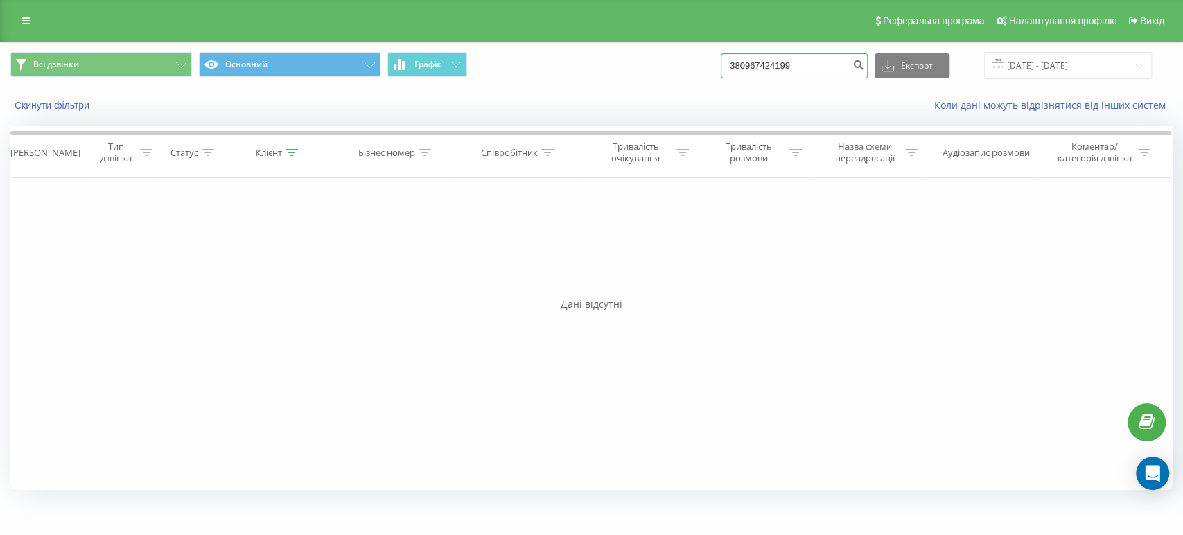
drag, startPoint x: 821, startPoint y: 67, endPoint x: 729, endPoint y: 62, distance: 91.6
click at [732, 62] on div "Всі дзвінки Основний Графік 380967424199 Експорт .csv .xls .xlsx [DATE] - [DATE]" at bounding box center [591, 65] width 1163 height 27
paste input "[PHONE_NUMBER]"
click at [755, 65] on input "[PHONE_NUMBER]" at bounding box center [794, 65] width 147 height 25
type input "380959069150"
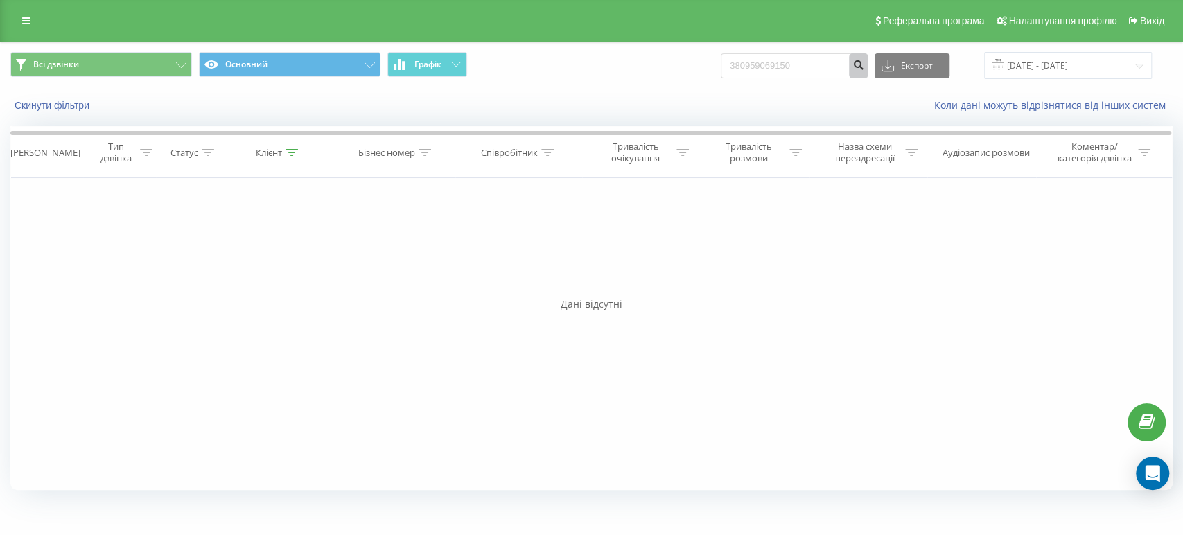
drag, startPoint x: 877, startPoint y: 62, endPoint x: 862, endPoint y: 65, distance: 15.0
click at [864, 62] on icon "submit" at bounding box center [859, 63] width 12 height 8
drag, startPoint x: 830, startPoint y: 64, endPoint x: 649, endPoint y: 79, distance: 181.5
click at [680, 72] on div "Всі дзвінки Основний Графік 380959069150 Експорт .csv .xls .xlsx [DATE] - [DATE]" at bounding box center [591, 65] width 1163 height 27
paste input "[PHONE_NUMBER]"
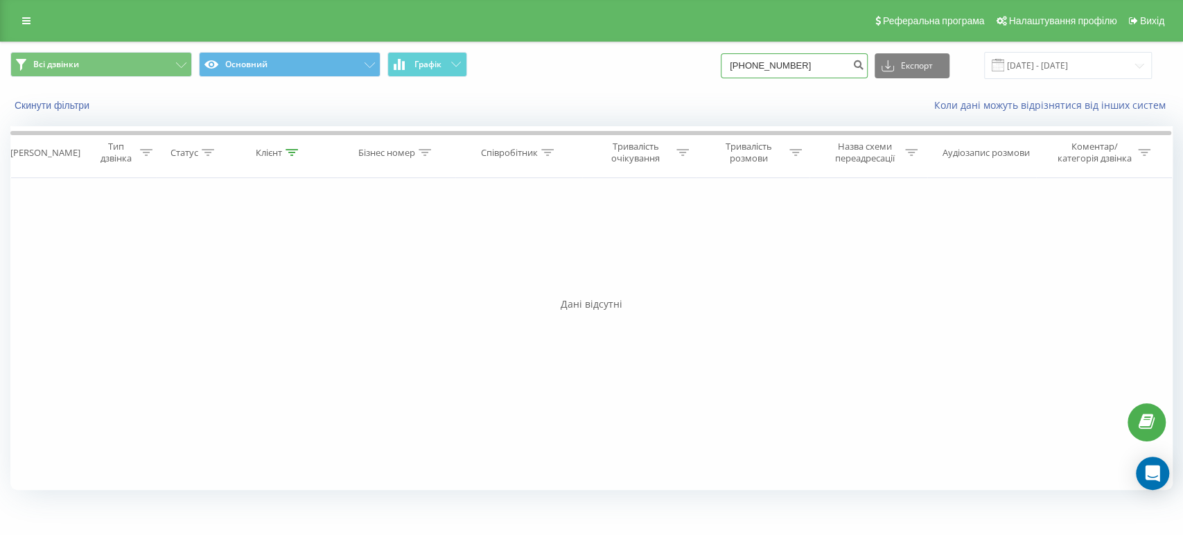
click at [759, 63] on input "+380676843668" at bounding box center [794, 65] width 147 height 25
click at [756, 59] on input "+380676843668" at bounding box center [794, 65] width 147 height 25
type input "380676843668"
drag, startPoint x: 871, startPoint y: 64, endPoint x: 852, endPoint y: 67, distance: 18.8
click at [864, 62] on icon "submit" at bounding box center [859, 63] width 12 height 8
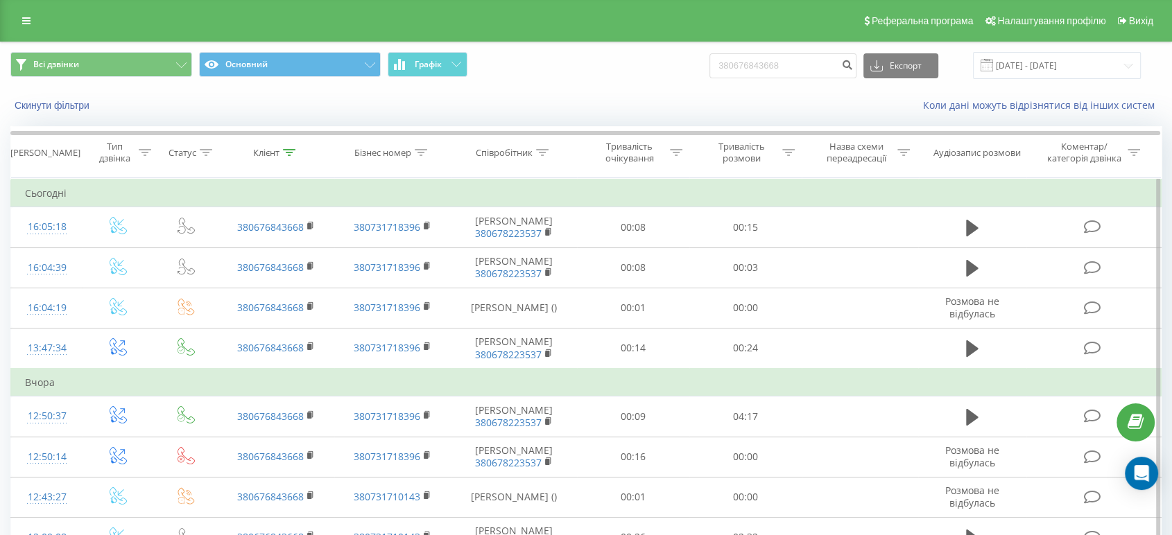
scroll to position [222, 0]
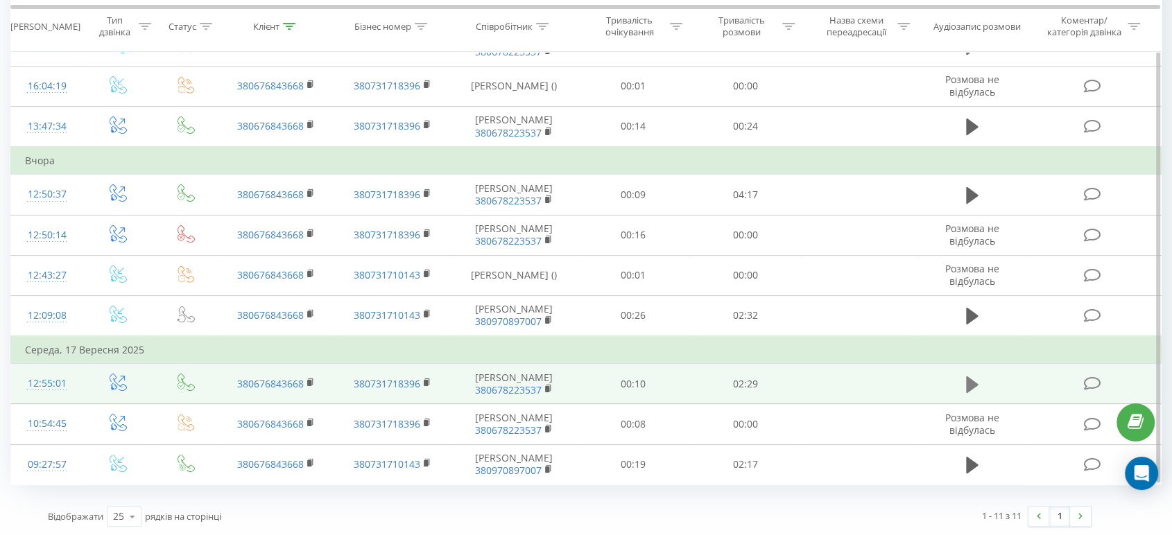
click at [962, 382] on button at bounding box center [972, 384] width 21 height 21
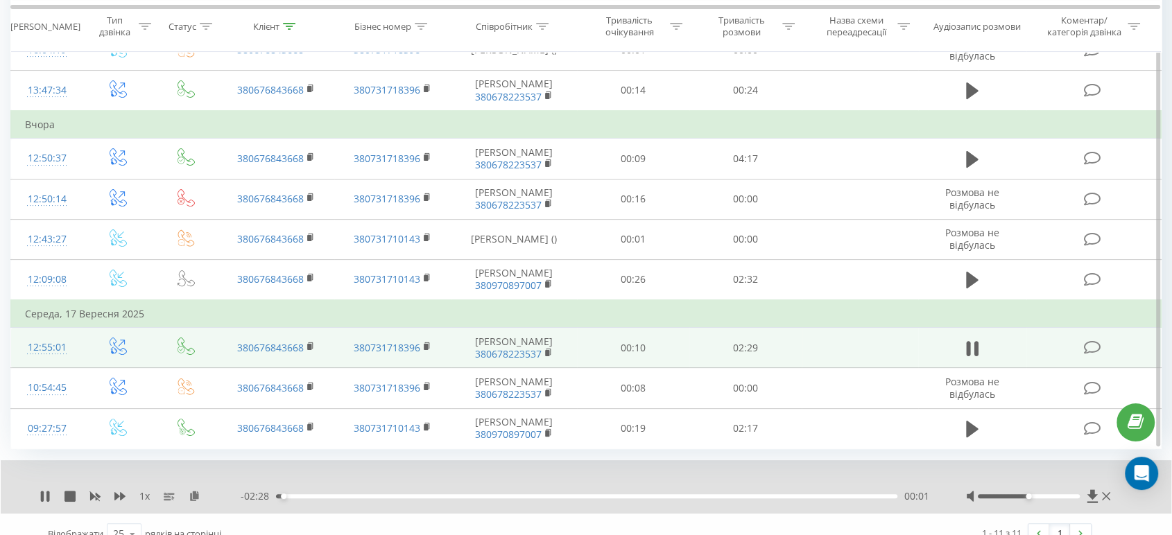
scroll to position [275, 0]
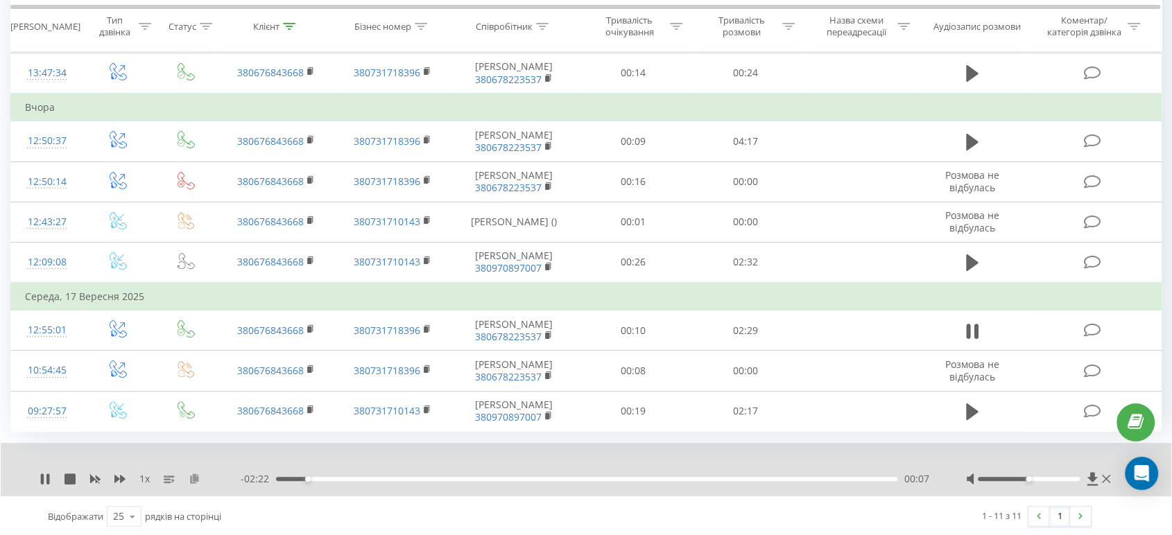
click at [195, 476] on icon at bounding box center [195, 478] width 12 height 10
